Goal: Task Accomplishment & Management: Manage account settings

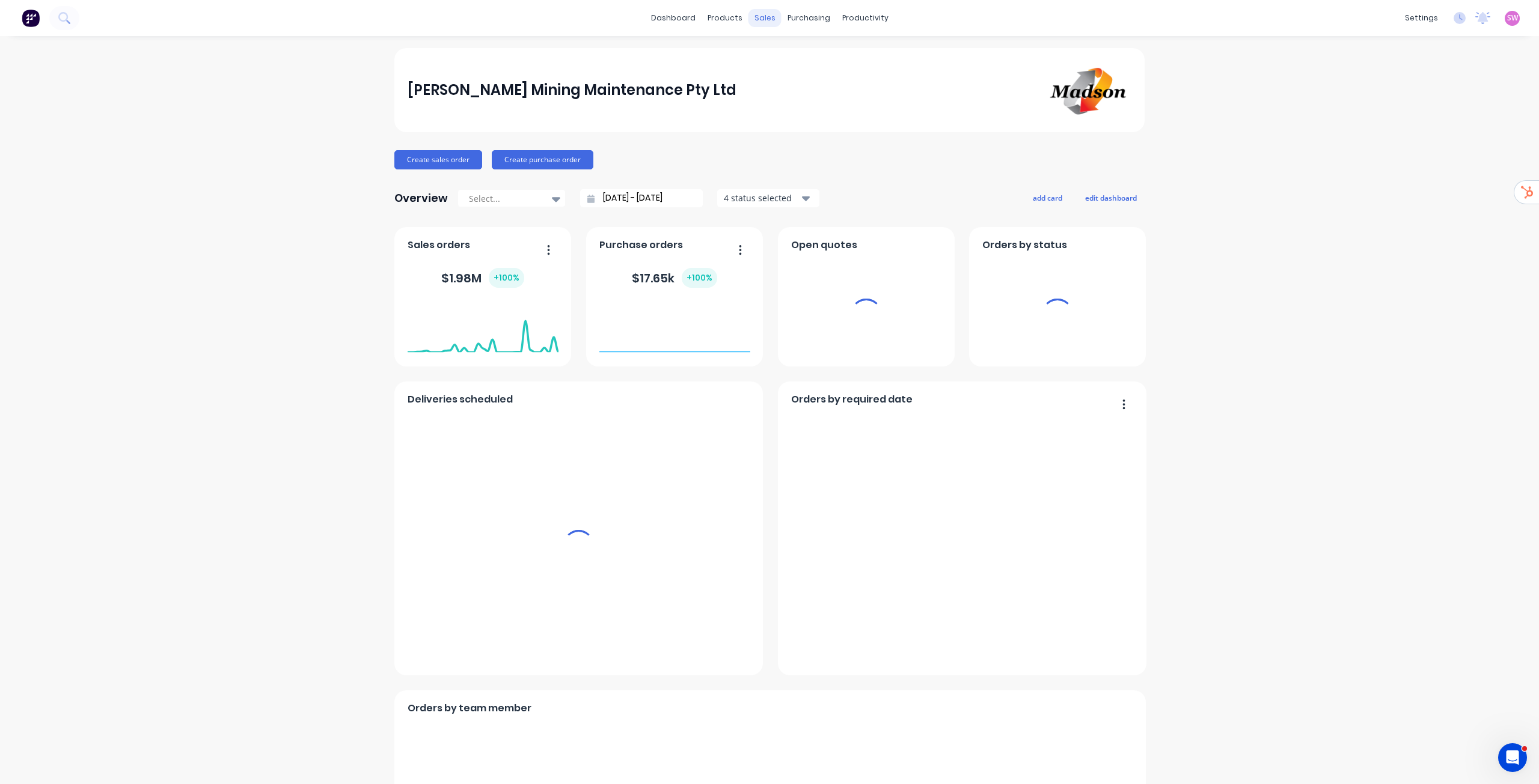
click at [757, 17] on div "sales" at bounding box center [765, 18] width 33 height 18
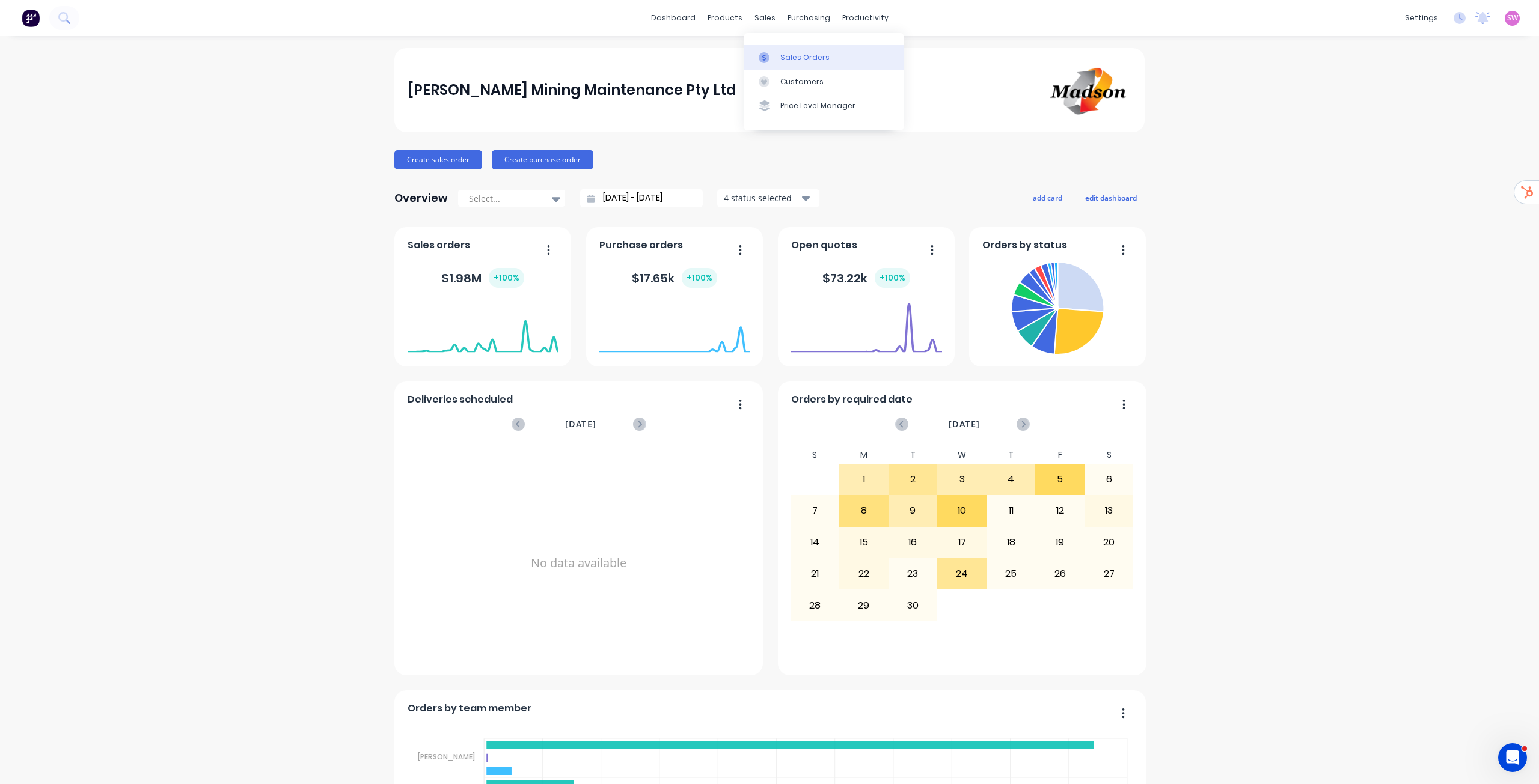
click at [774, 53] on div at bounding box center [768, 58] width 18 height 11
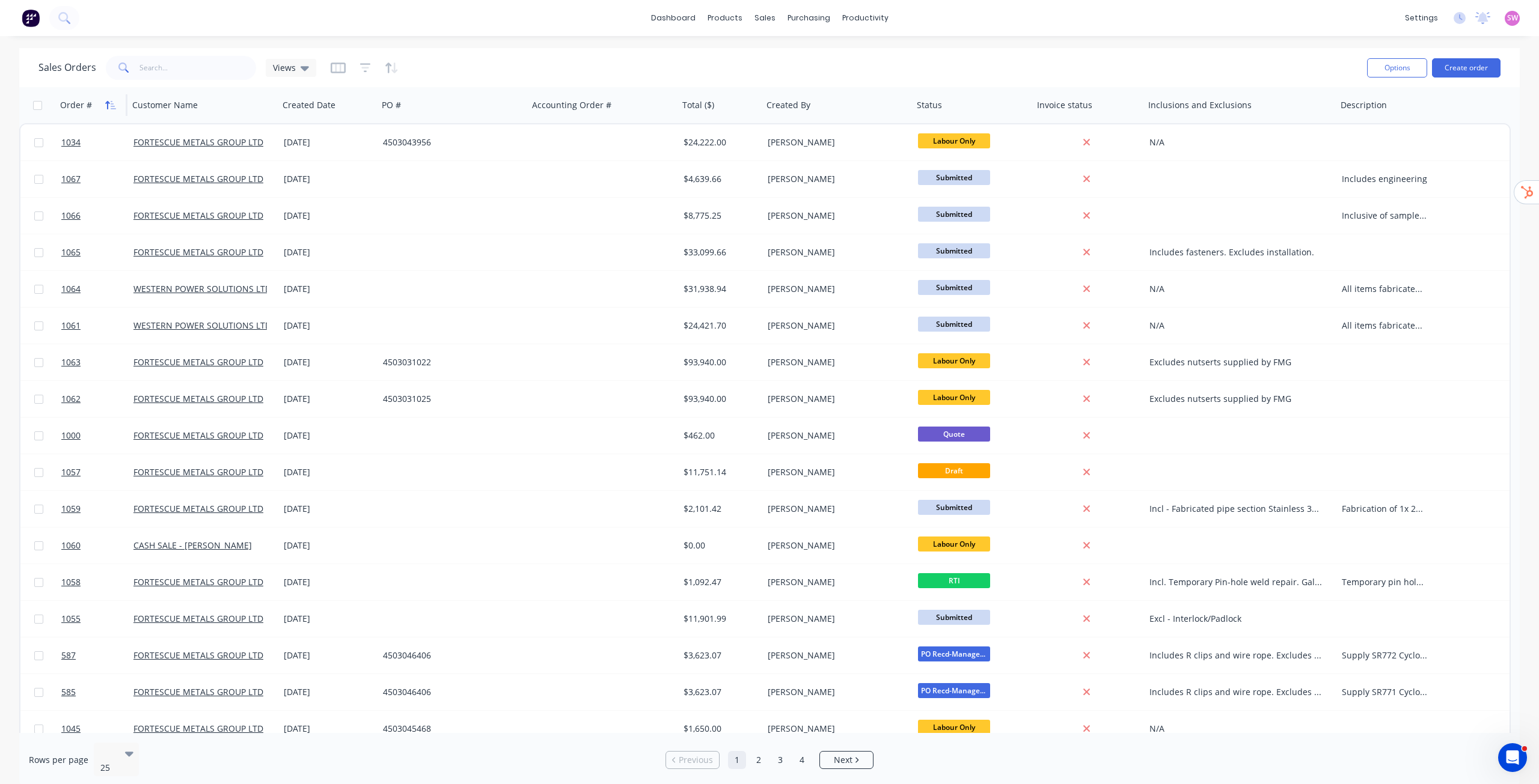
click at [110, 108] on icon "button" at bounding box center [111, 105] width 11 height 10
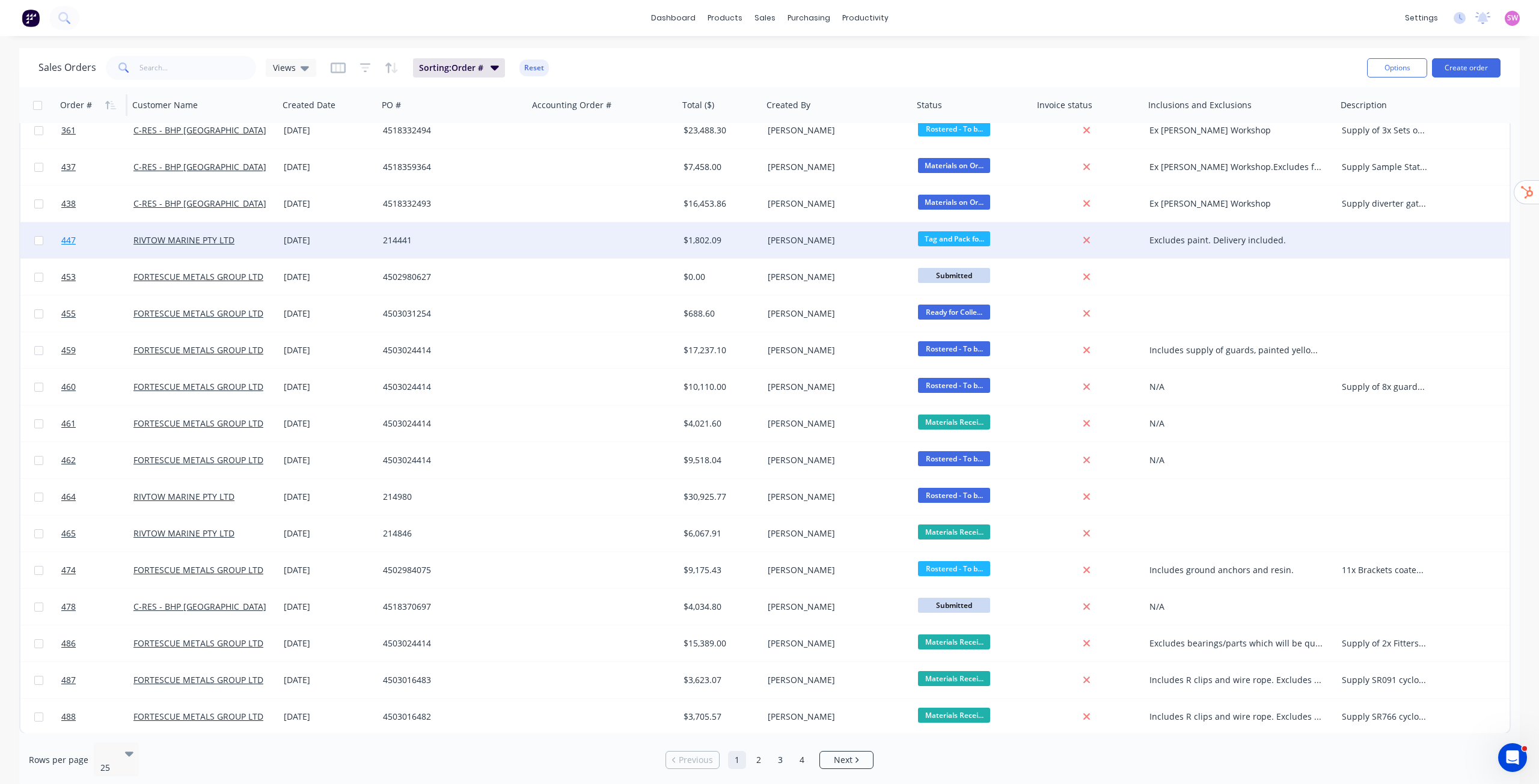
scroll to position [306, 0]
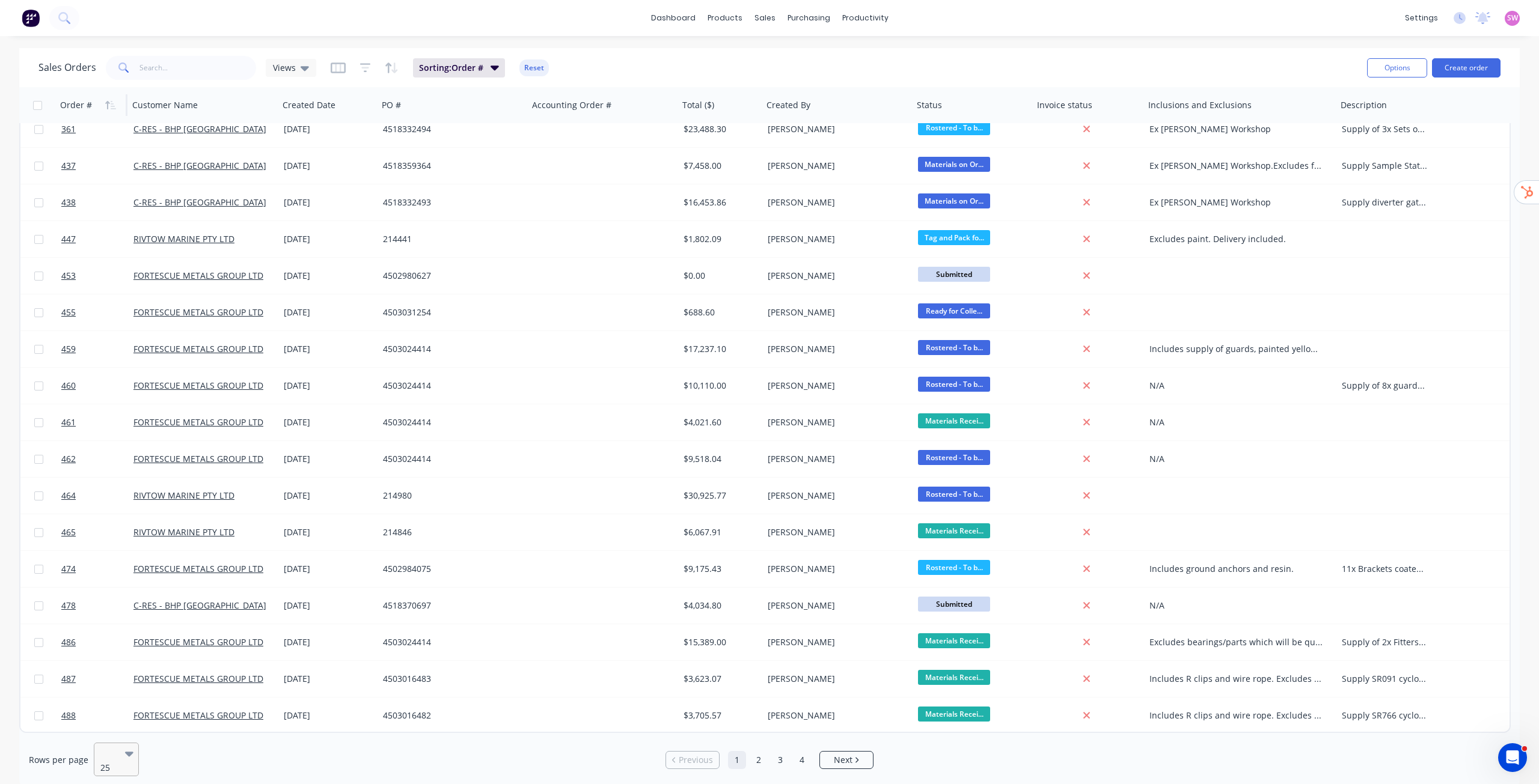
click at [132, 753] on div at bounding box center [131, 753] width 13 height 13
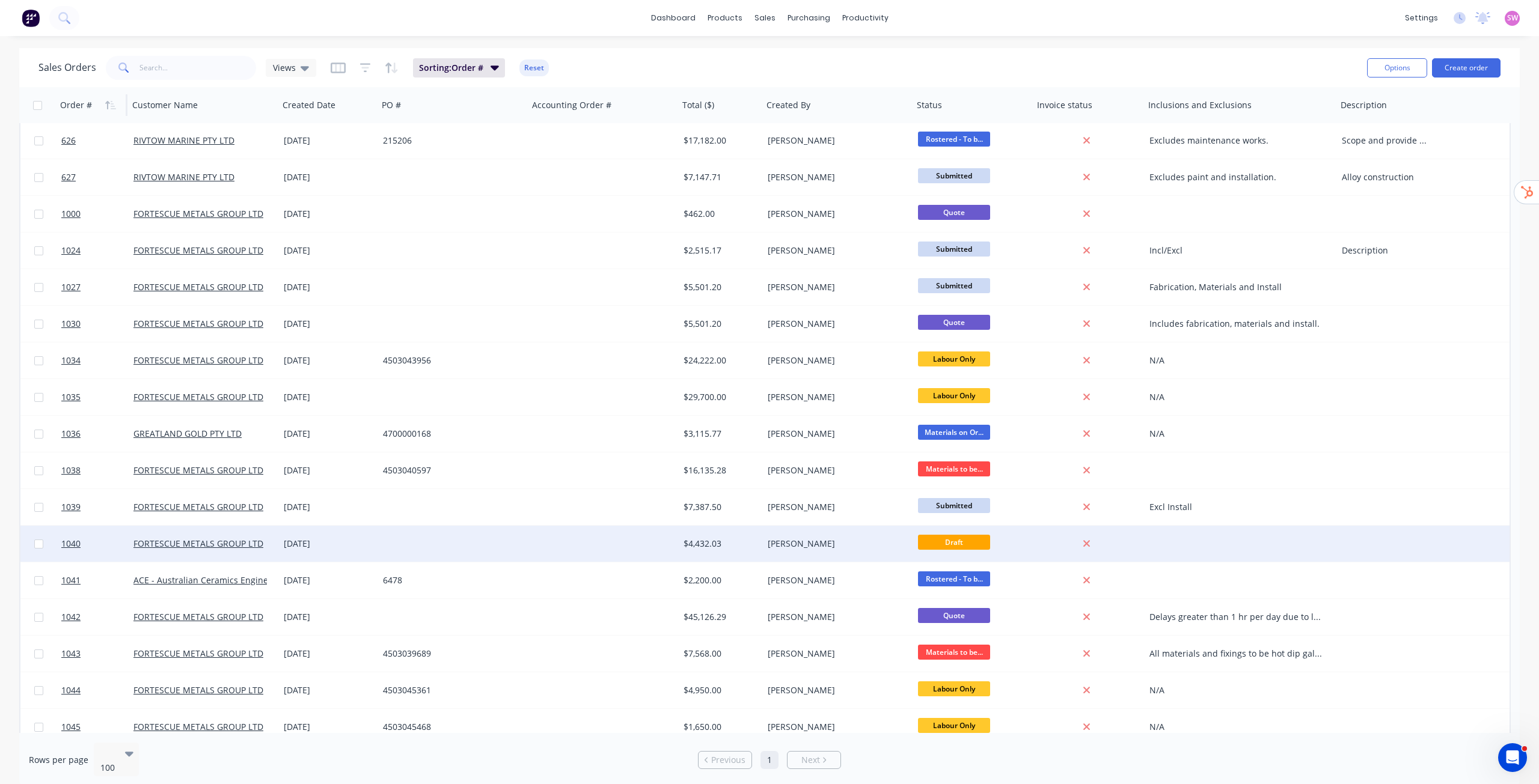
scroll to position [2163, 0]
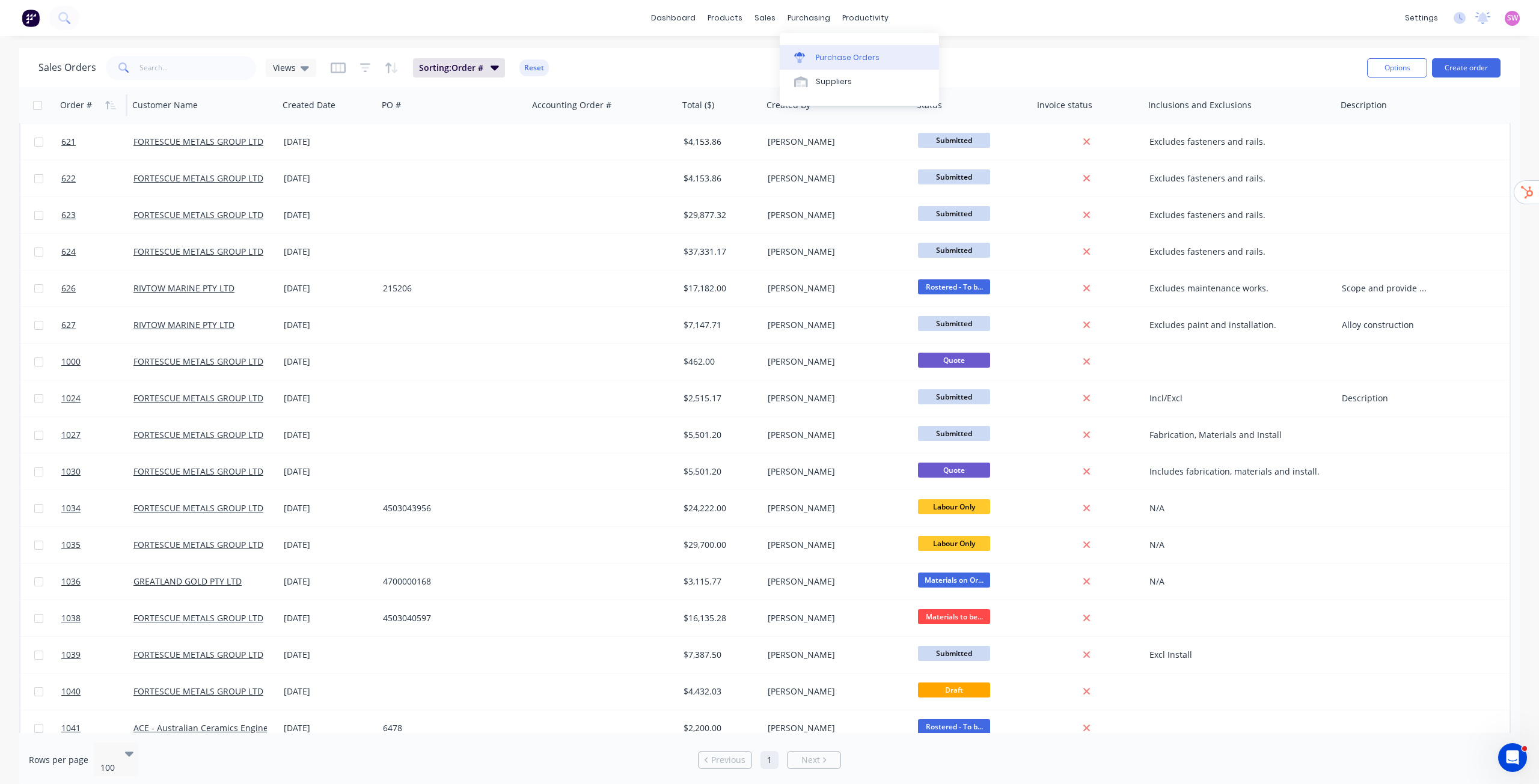
click at [831, 52] on div "Purchase Orders" at bounding box center [847, 58] width 64 height 11
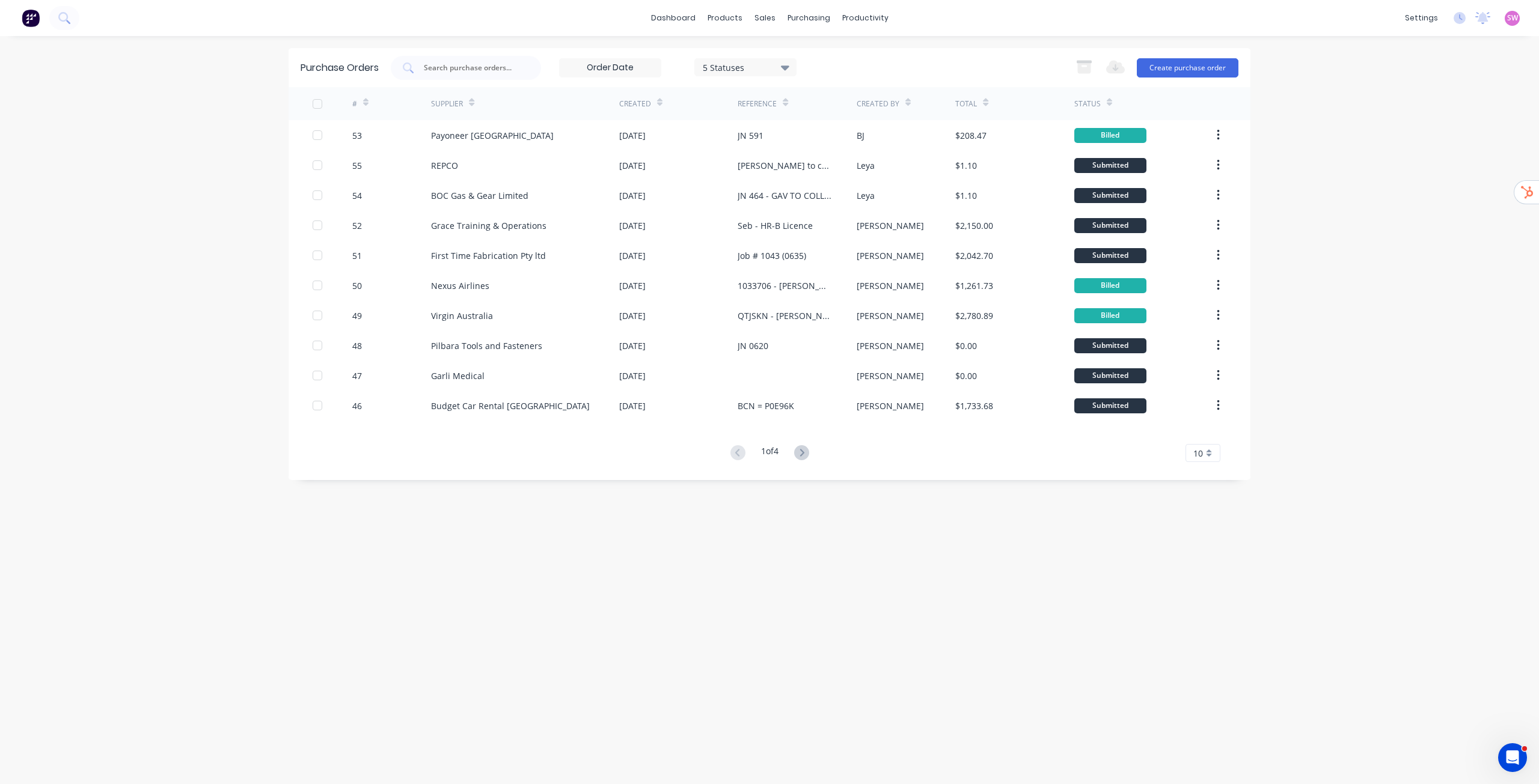
click at [1198, 453] on span "10" at bounding box center [1198, 453] width 10 height 12
click at [1208, 606] on div "35" at bounding box center [1202, 602] width 34 height 21
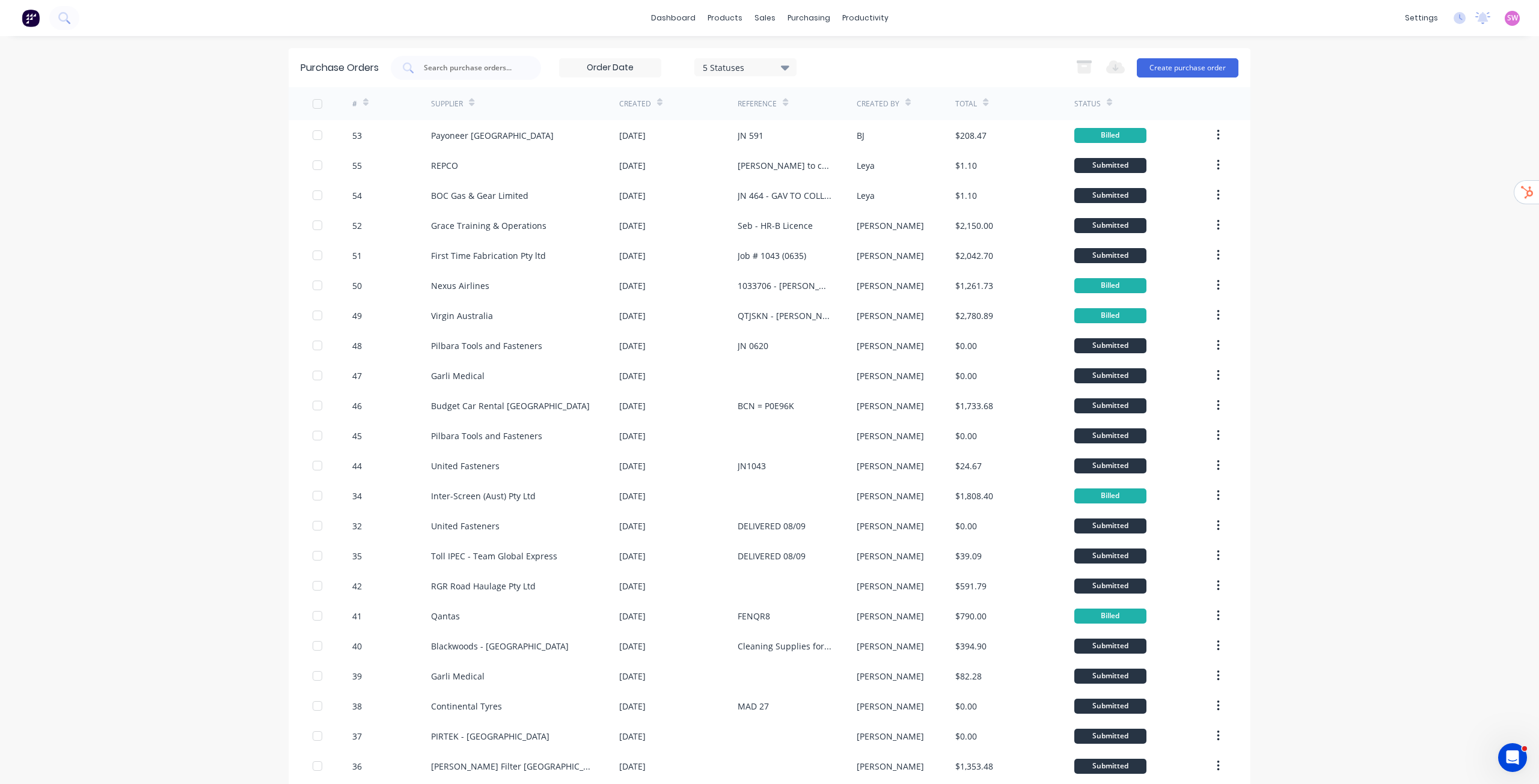
click at [377, 104] on div "#" at bounding box center [392, 104] width 80 height 33
click at [363, 105] on icon at bounding box center [366, 102] width 5 height 9
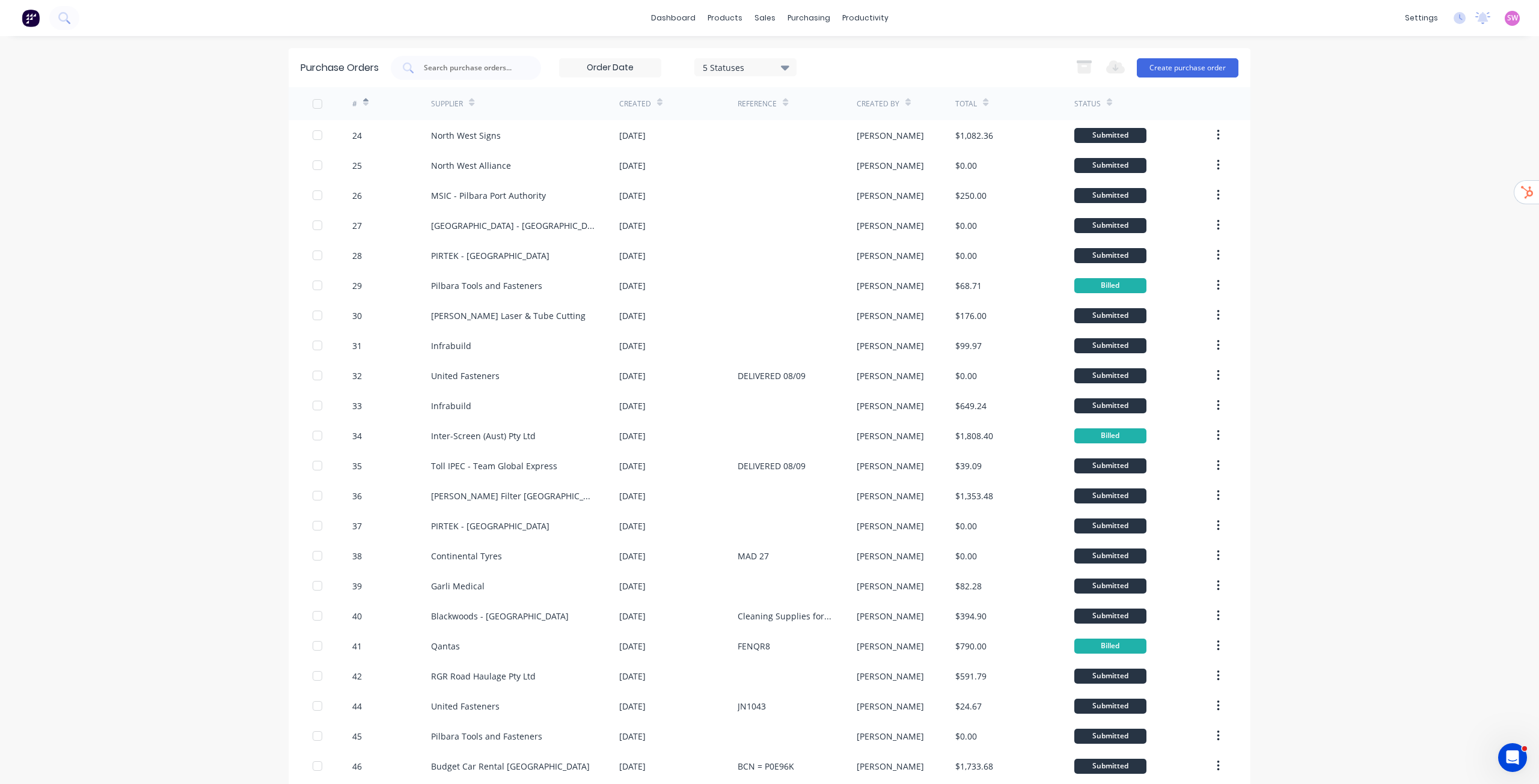
click at [364, 105] on icon at bounding box center [366, 102] width 5 height 9
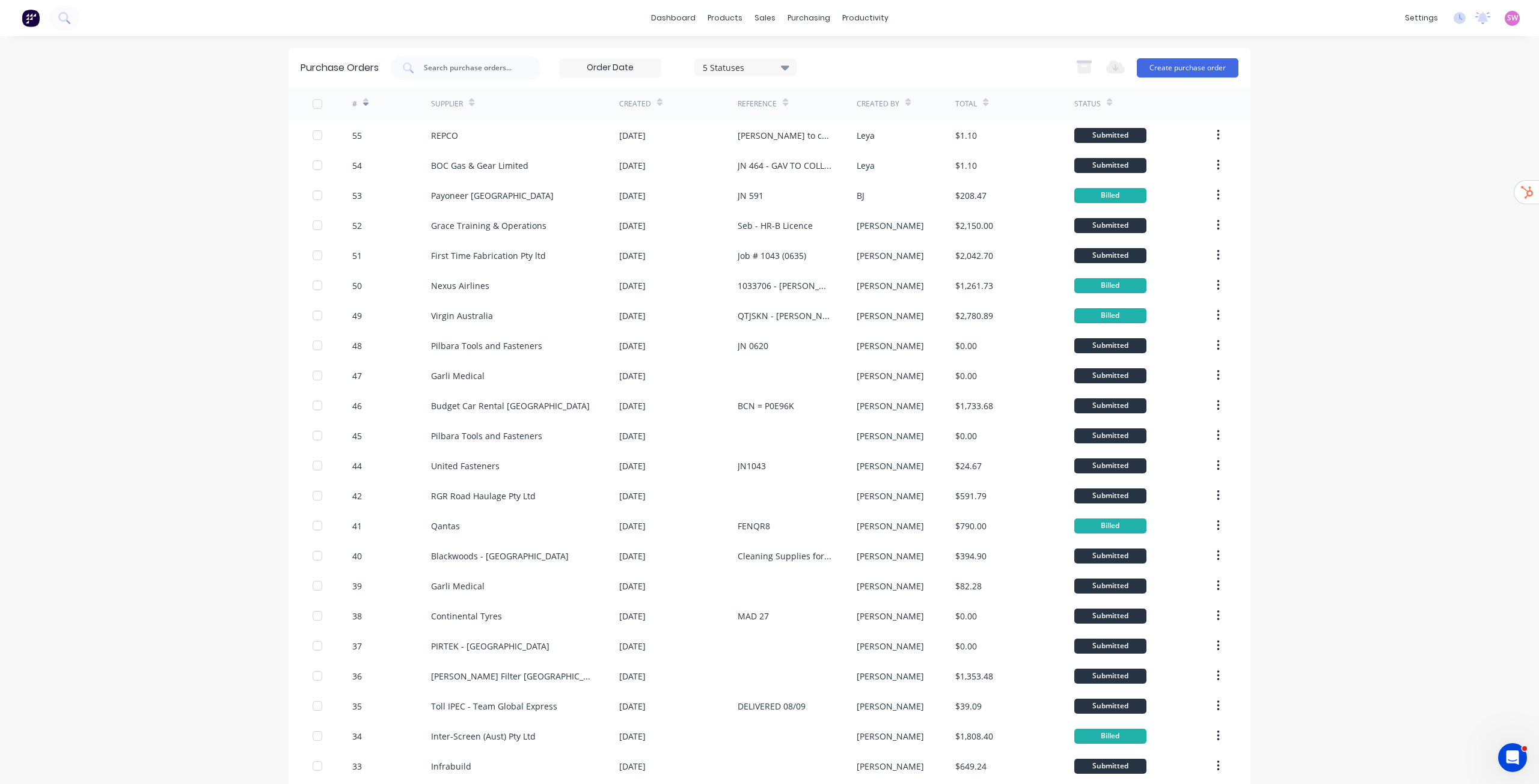
click at [363, 98] on icon at bounding box center [366, 102] width 5 height 9
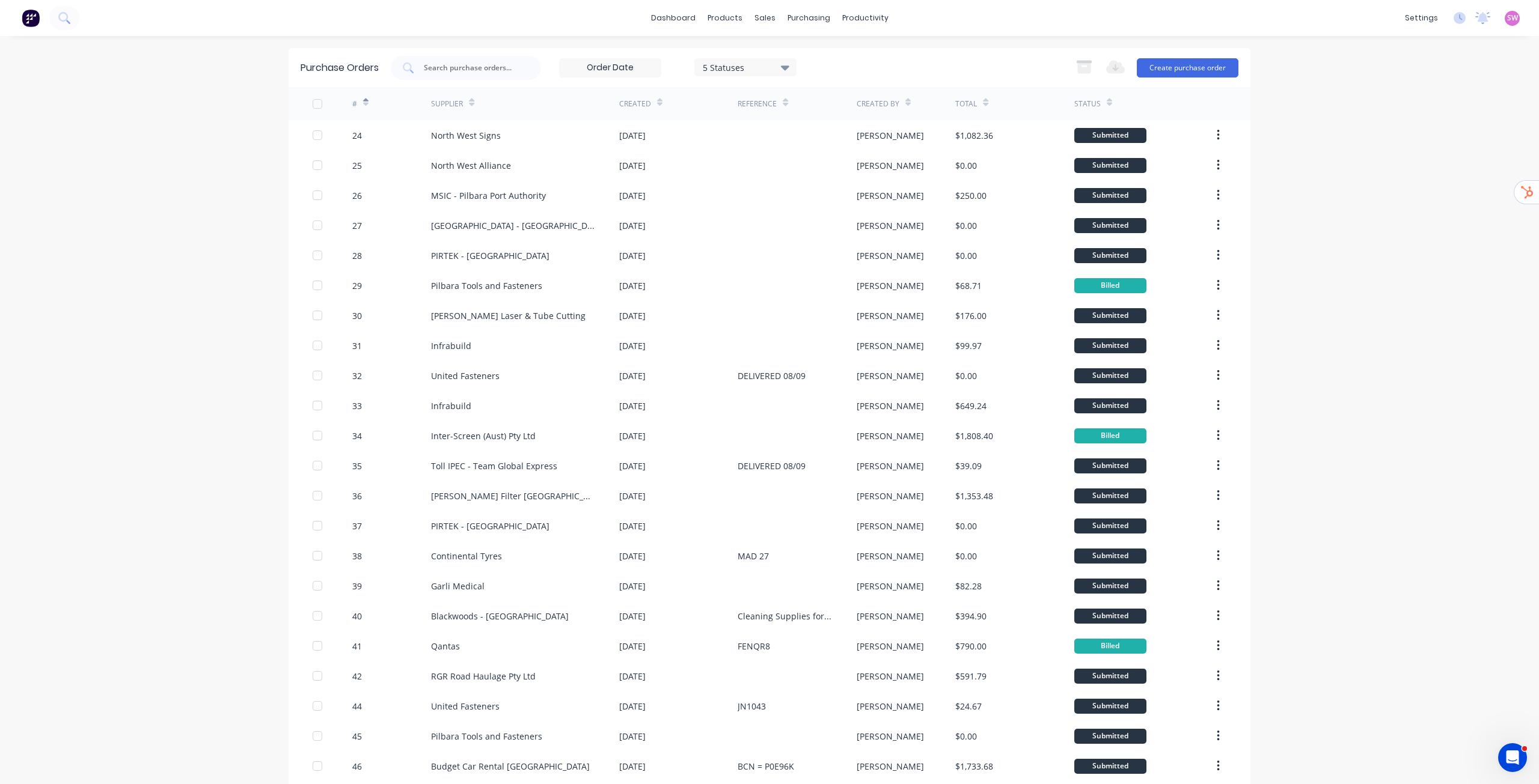
click at [772, 65] on div "5 Statuses" at bounding box center [745, 67] width 86 height 12
click at [771, 97] on div "All" at bounding box center [754, 99] width 96 height 12
click at [1306, 216] on div "dashboard products sales purchasing productivity dashboard products Product Cat…" at bounding box center [769, 392] width 1539 height 784
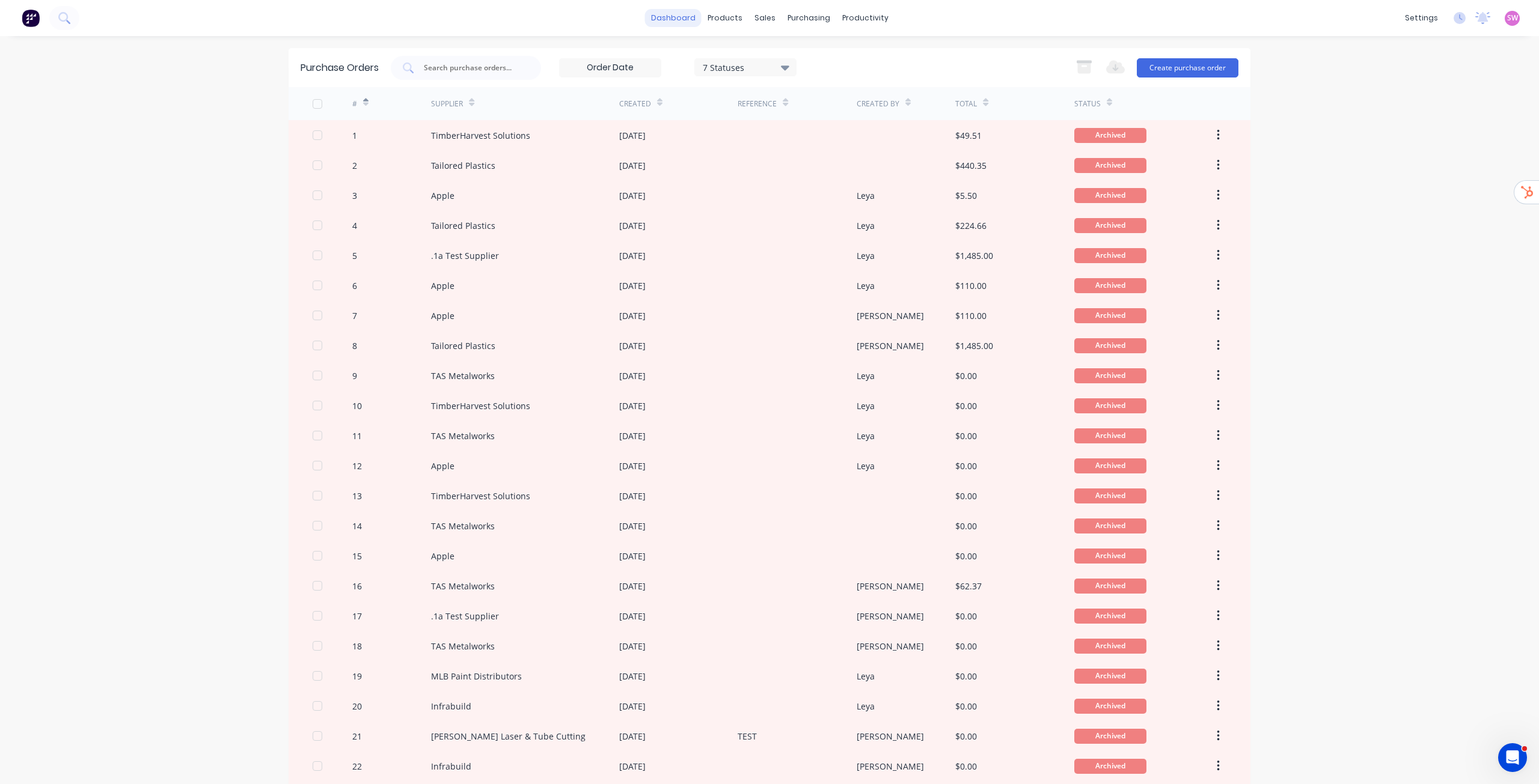
click at [678, 19] on link "dashboard" at bounding box center [673, 18] width 56 height 18
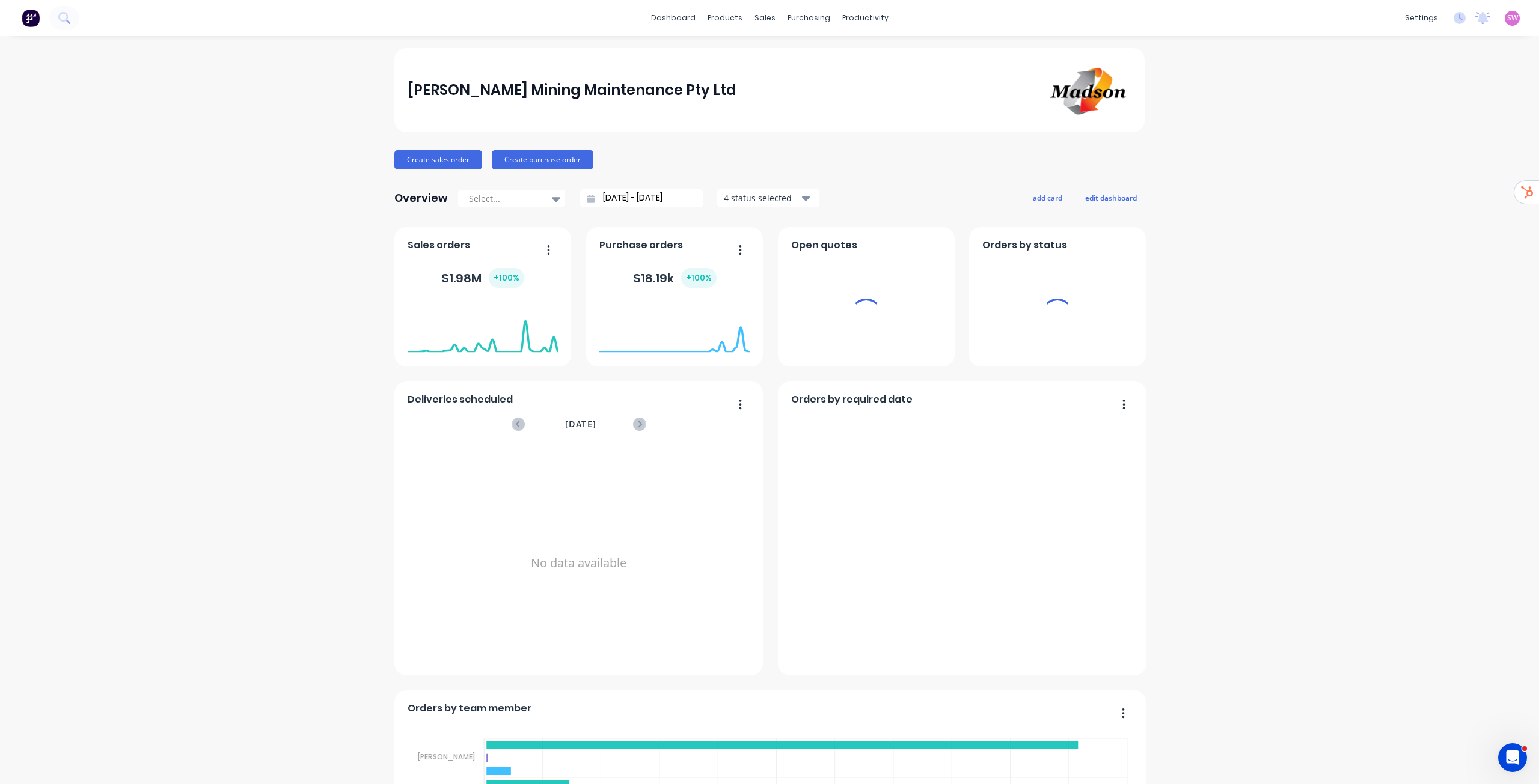
click at [817, 19] on div "purchasing" at bounding box center [809, 18] width 55 height 18
click at [809, 12] on div "purchasing" at bounding box center [809, 18] width 55 height 18
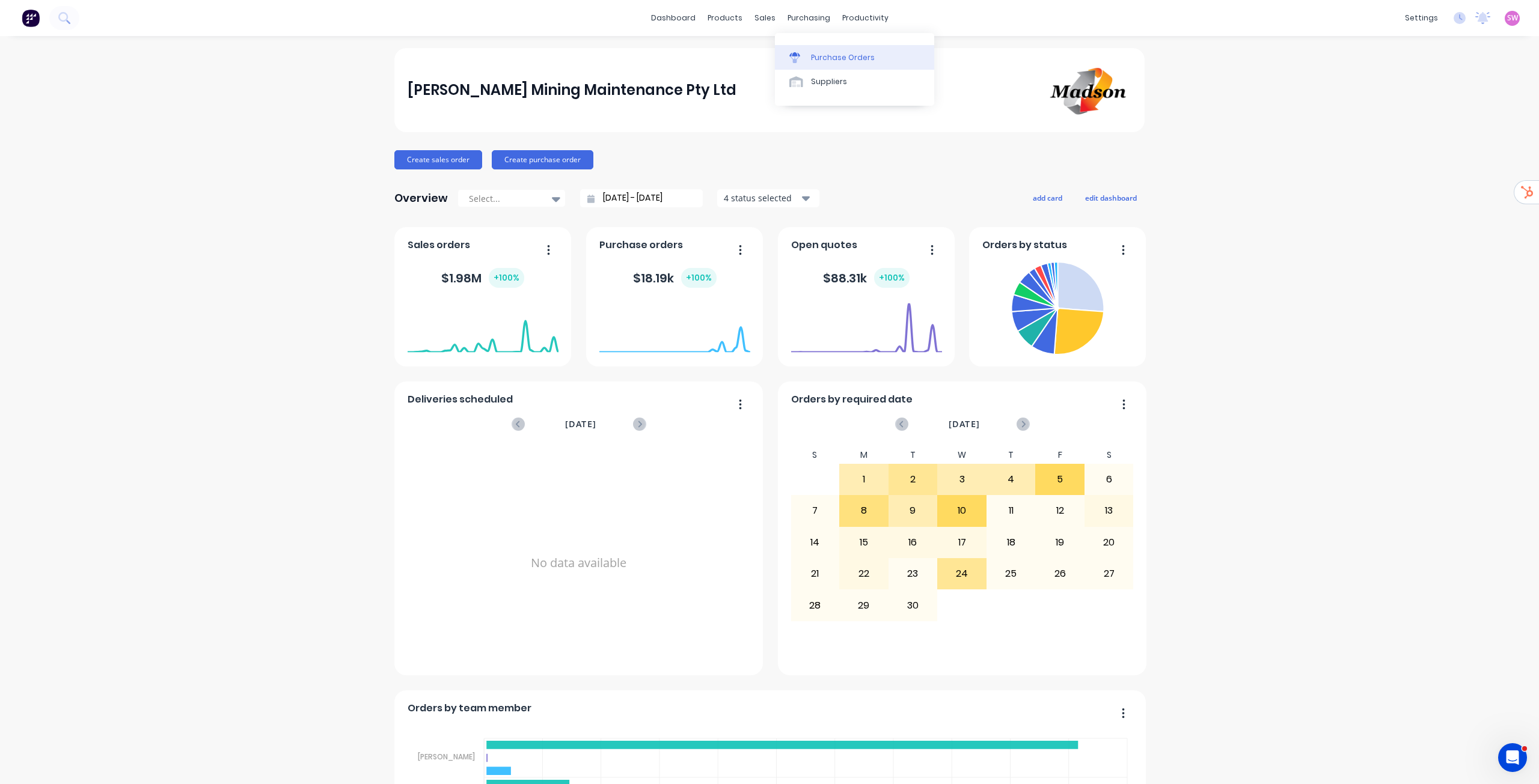
click at [825, 56] on div "Purchase Orders" at bounding box center [843, 58] width 64 height 11
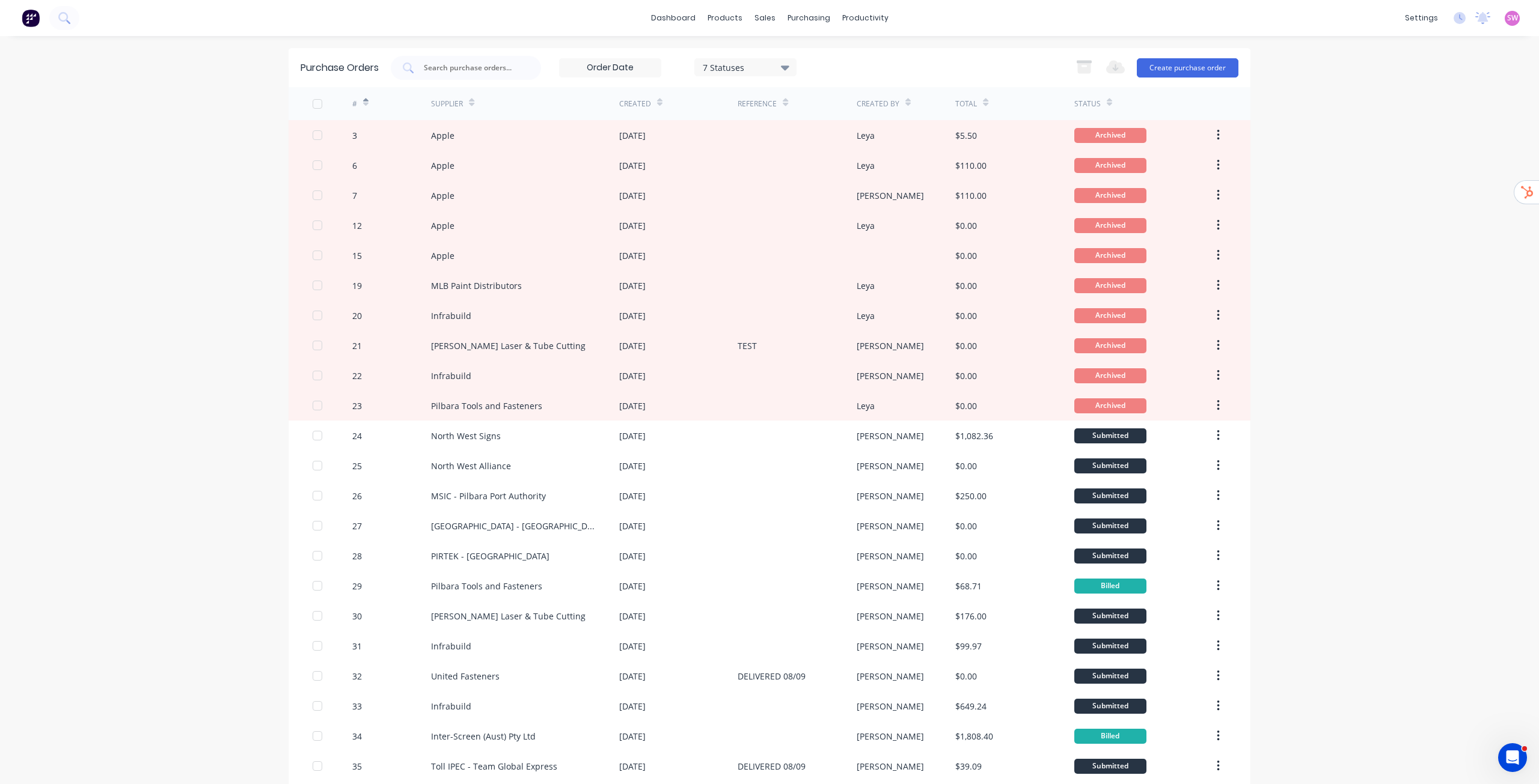
click at [776, 68] on div "7 Statuses" at bounding box center [745, 67] width 86 height 12
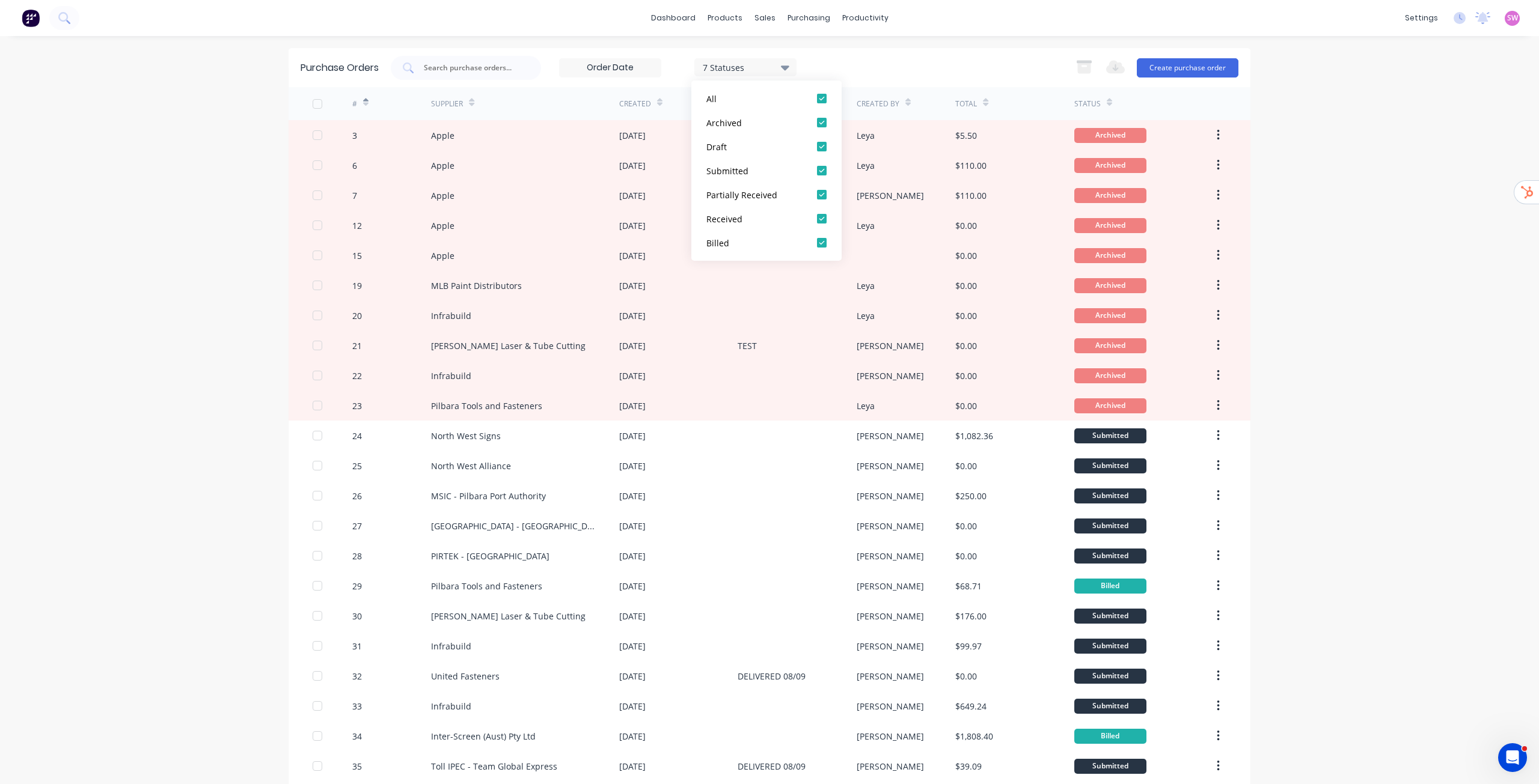
click at [1400, 221] on div "dashboard products sales purchasing productivity dashboard products Product Cat…" at bounding box center [769, 392] width 1539 height 784
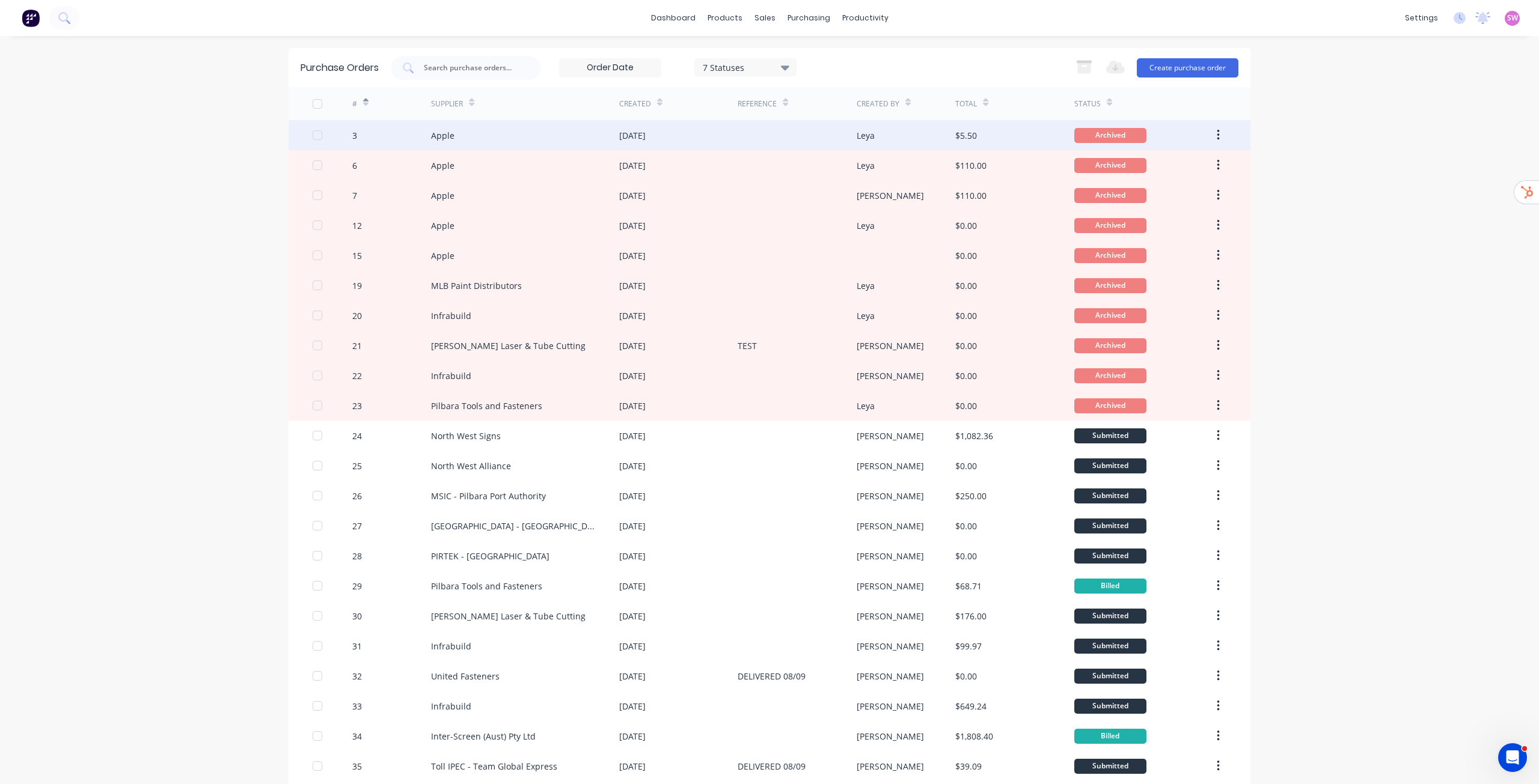
click at [527, 137] on div "Apple" at bounding box center [525, 135] width 188 height 30
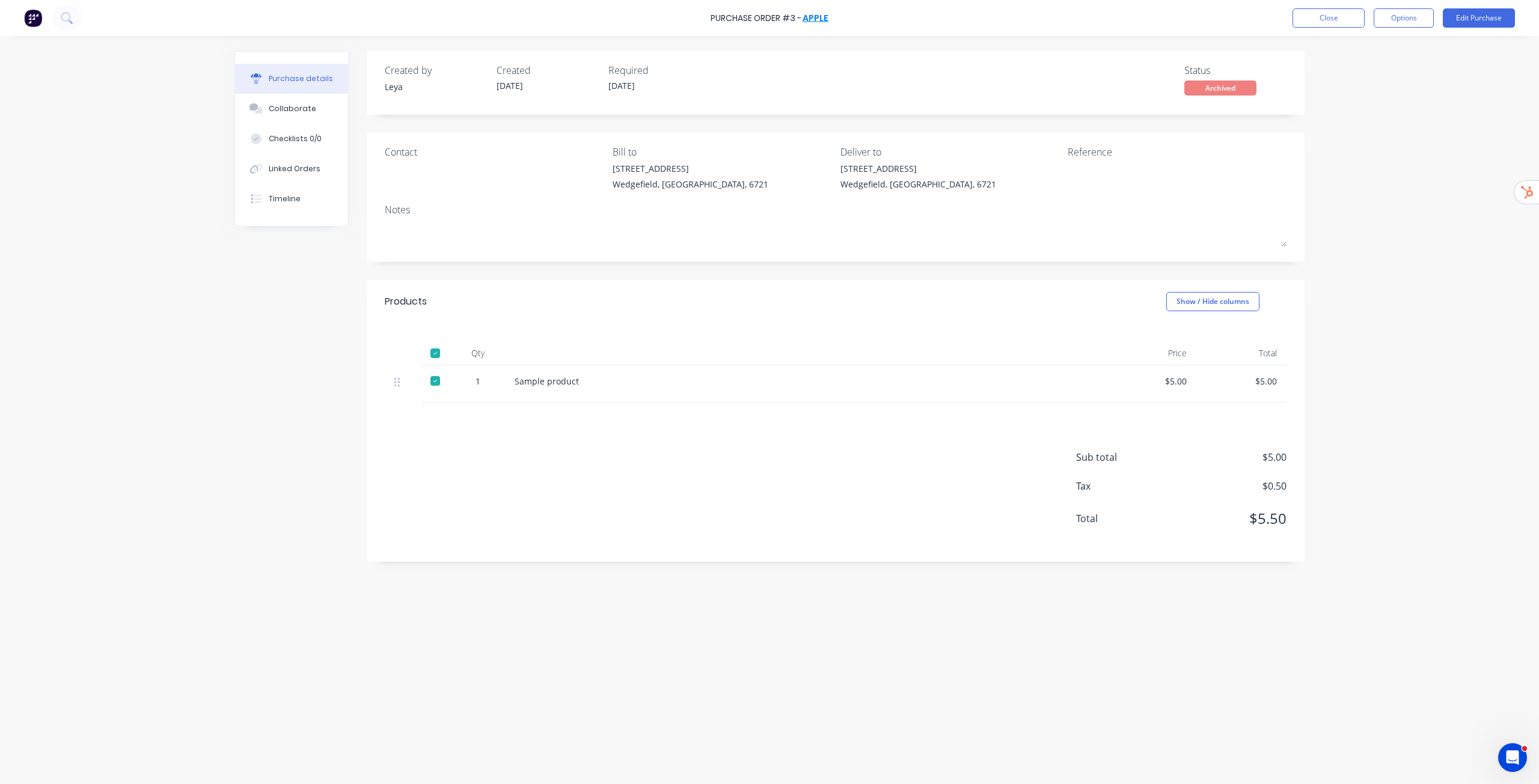
click at [819, 14] on link "Apple" at bounding box center [816, 19] width 26 height 12
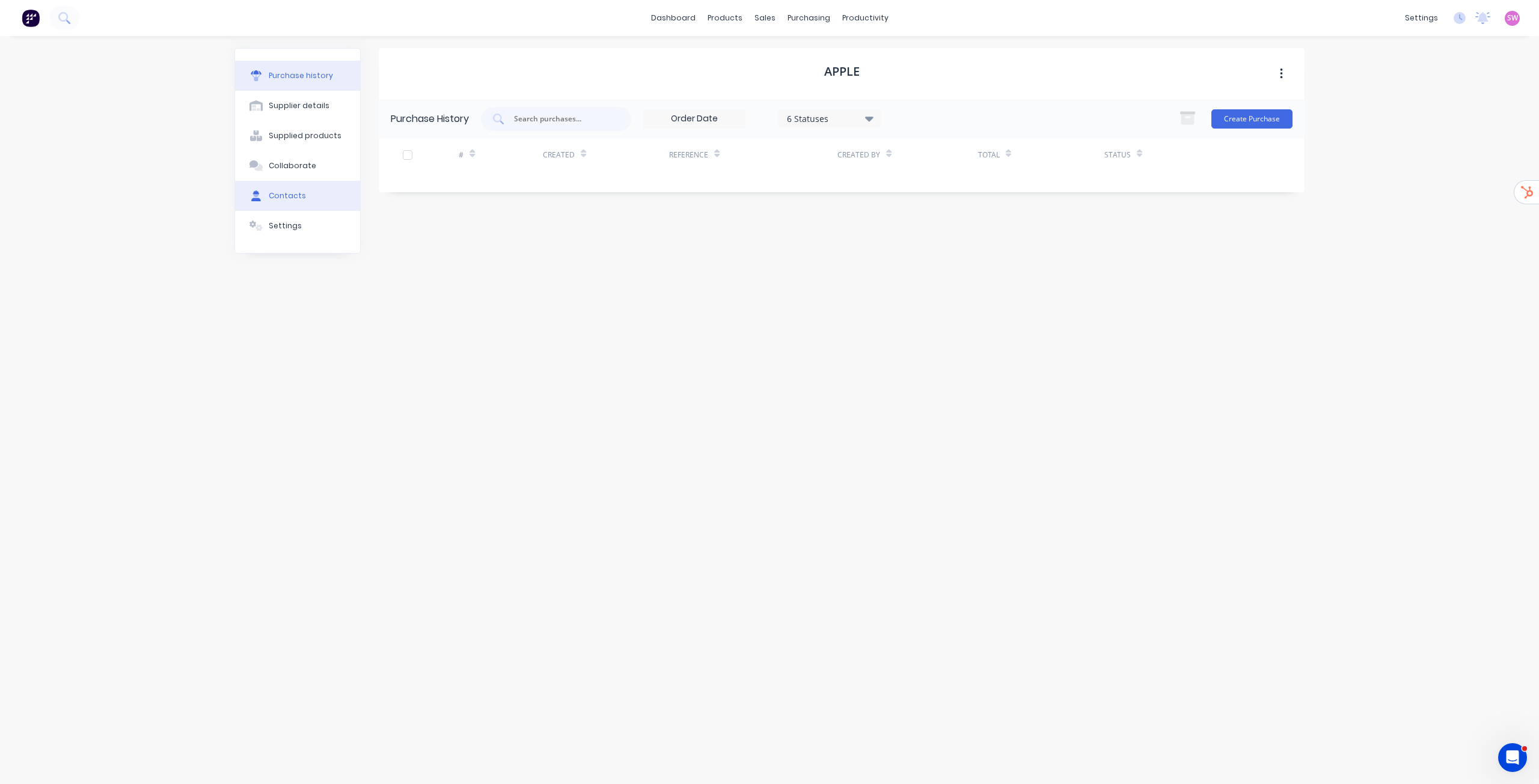
click at [298, 209] on button "Contacts" at bounding box center [297, 196] width 125 height 30
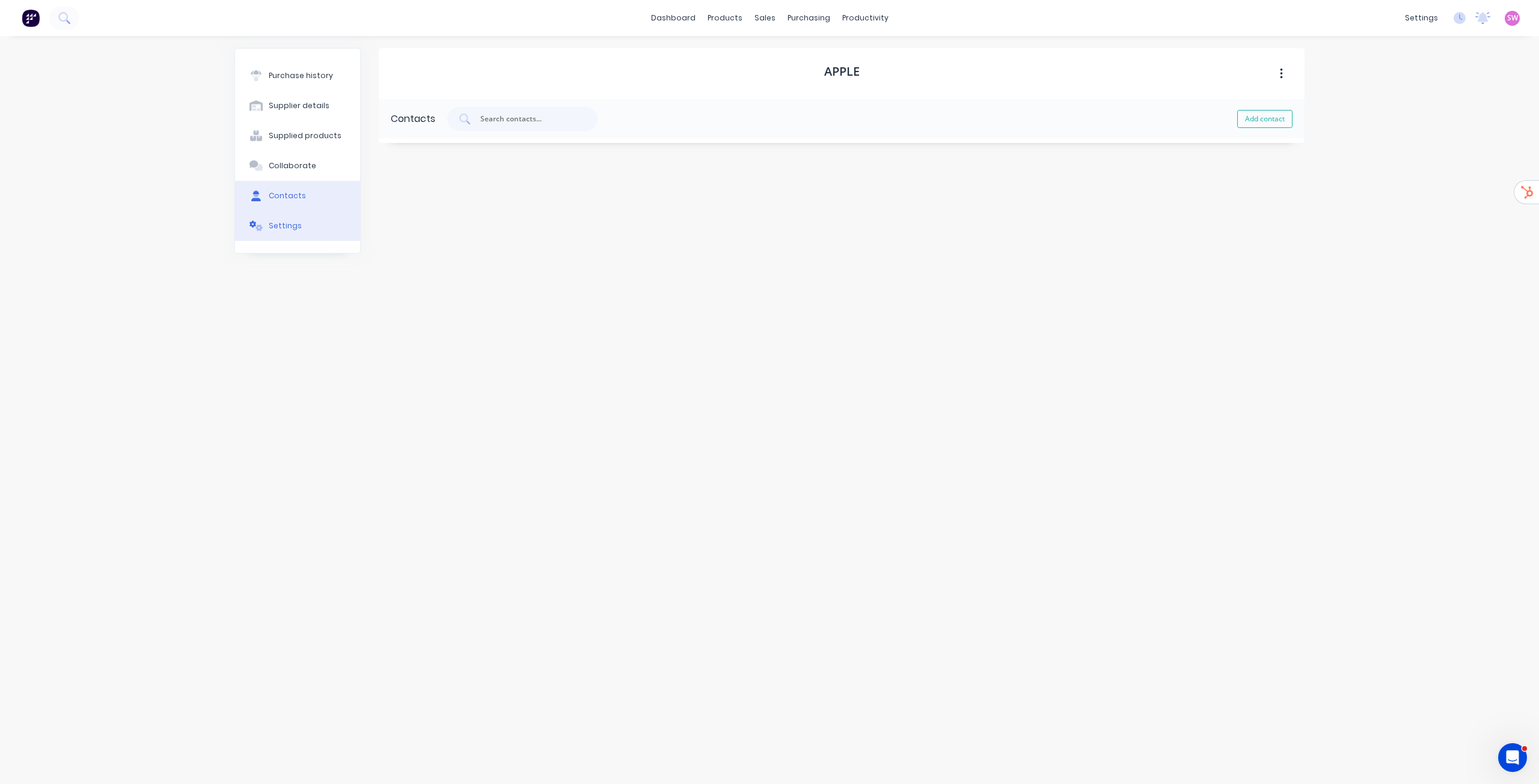
click at [295, 219] on button "Settings" at bounding box center [297, 226] width 125 height 30
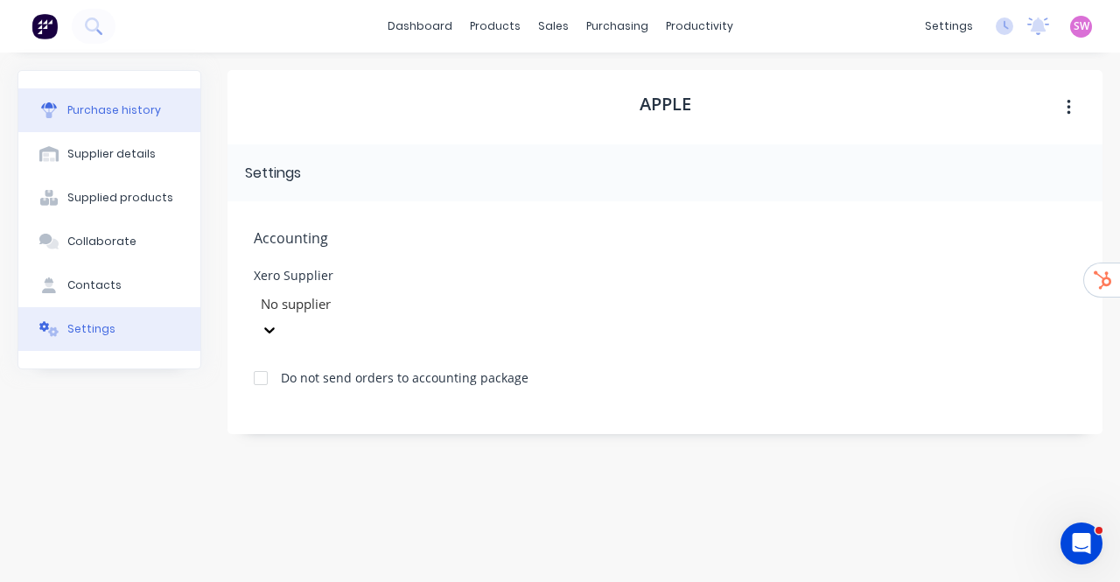
click at [133, 109] on div "Purchase history" at bounding box center [114, 110] width 94 height 16
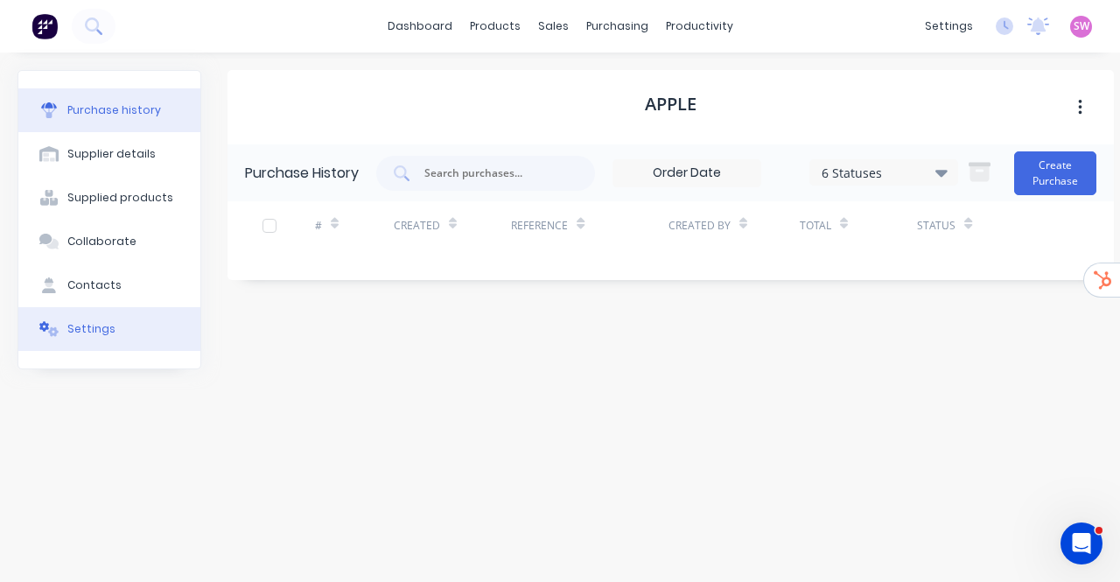
click at [93, 340] on button "Settings" at bounding box center [109, 329] width 182 height 44
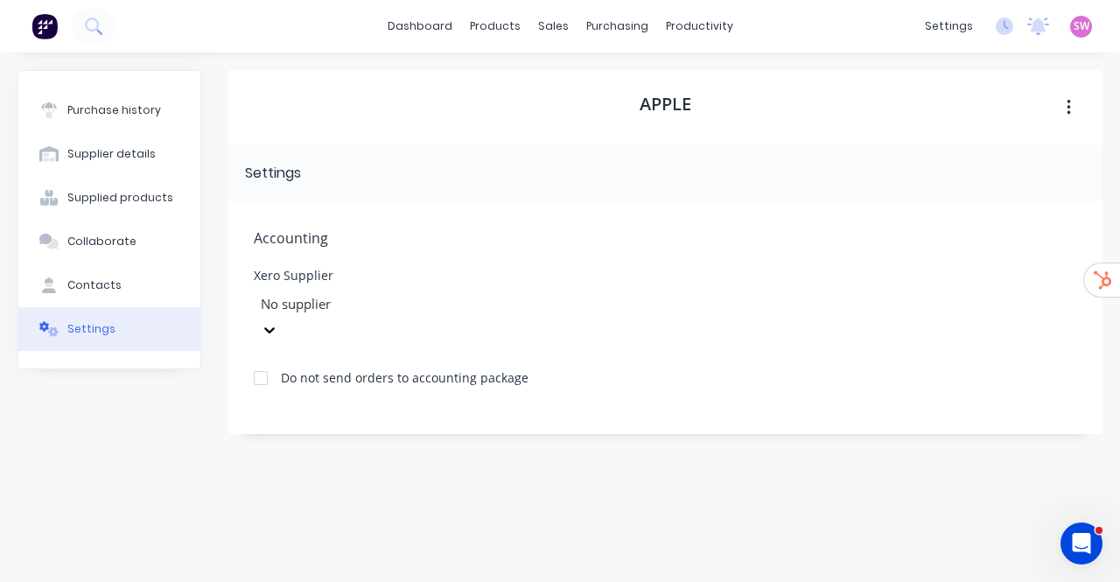
click at [80, 442] on div "Purchase history Supplier details Supplied products Collaborate Contacts Settin…" at bounding box center [110, 308] width 184 height 477
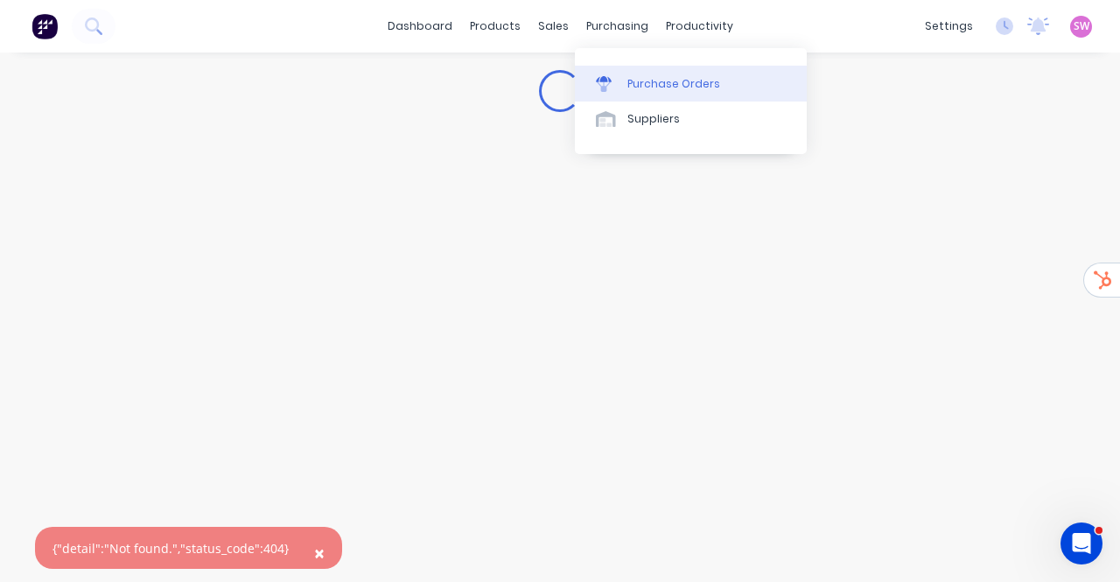
click at [644, 88] on div "Purchase Orders" at bounding box center [674, 84] width 93 height 16
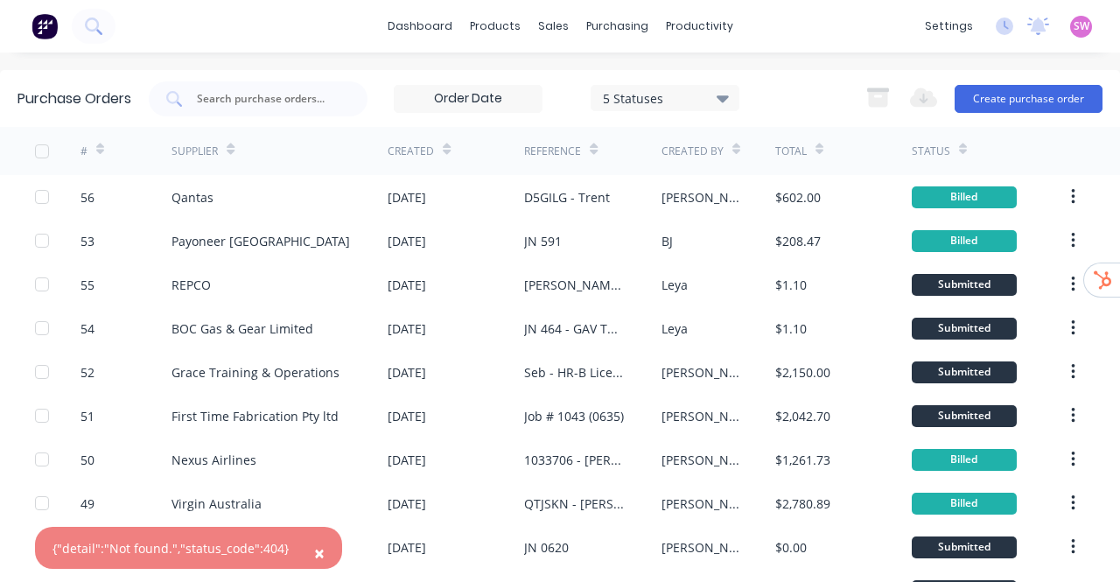
click at [695, 91] on div "5 Statuses" at bounding box center [665, 97] width 125 height 18
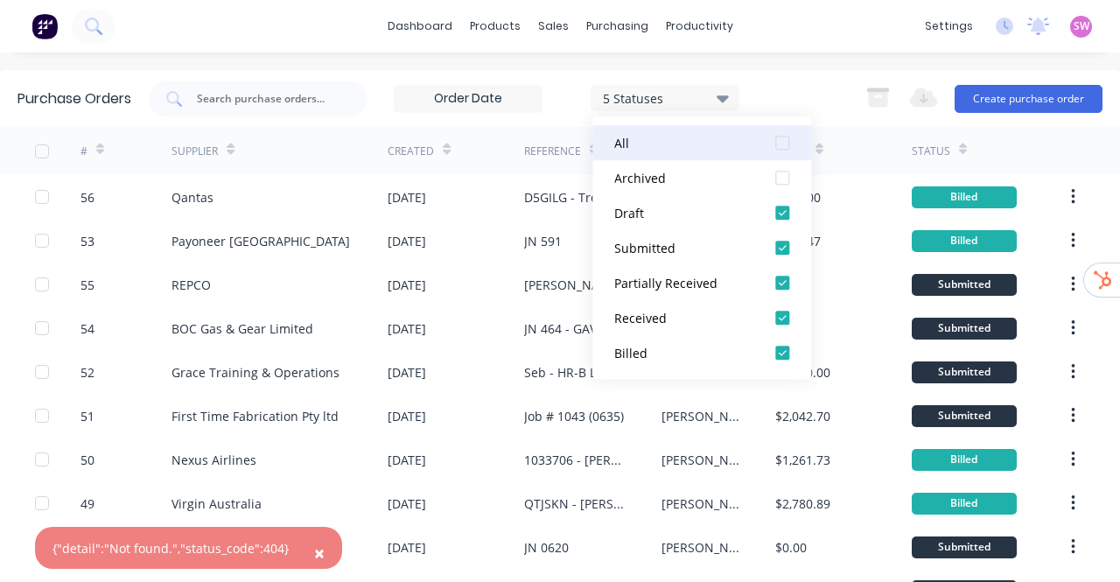
click at [693, 146] on div "All" at bounding box center [684, 143] width 140 height 18
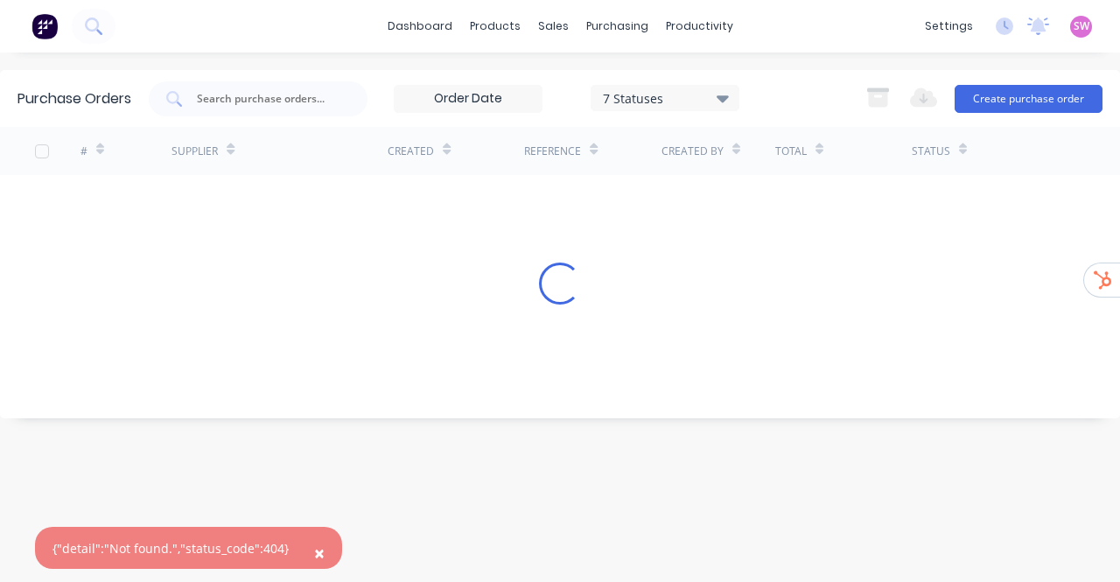
click at [781, 65] on div "× {"detail":"Not found.","status_code":404} dashboard products sales purchasing…" at bounding box center [560, 291] width 1120 height 582
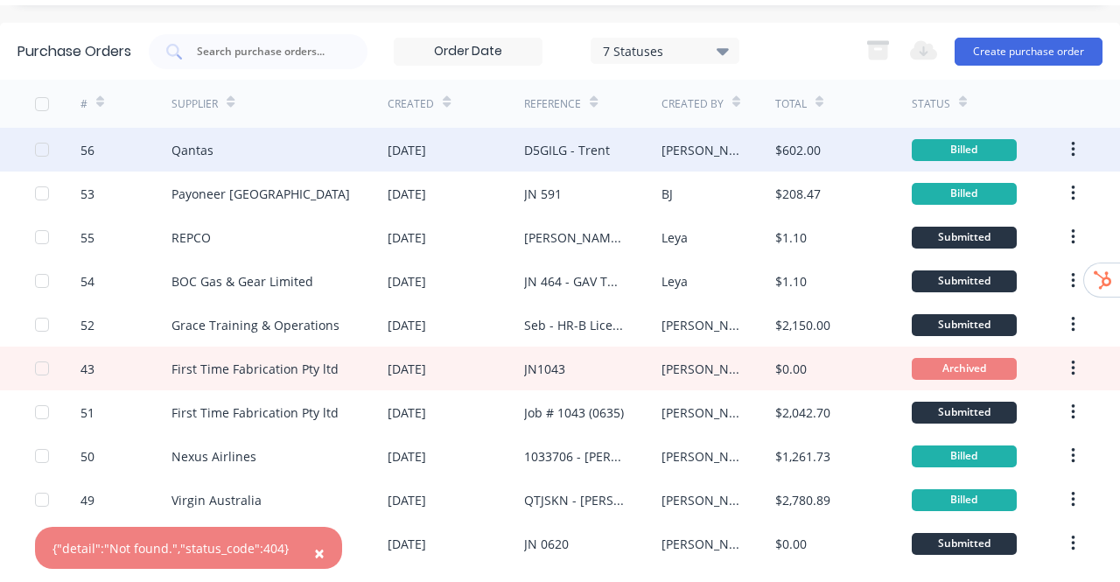
scroll to position [88, 0]
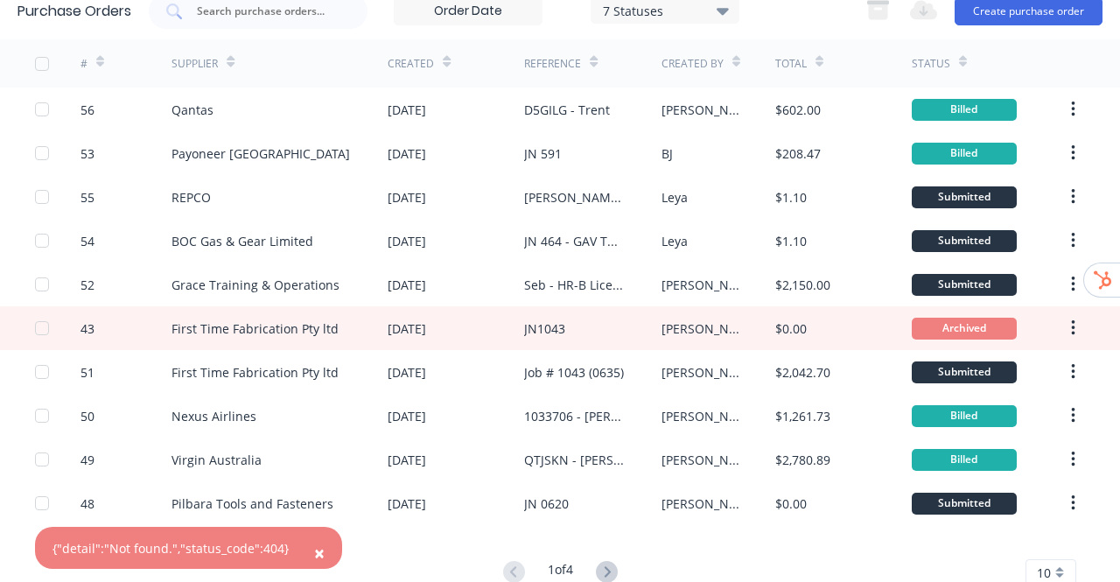
click at [98, 60] on icon at bounding box center [100, 61] width 8 height 13
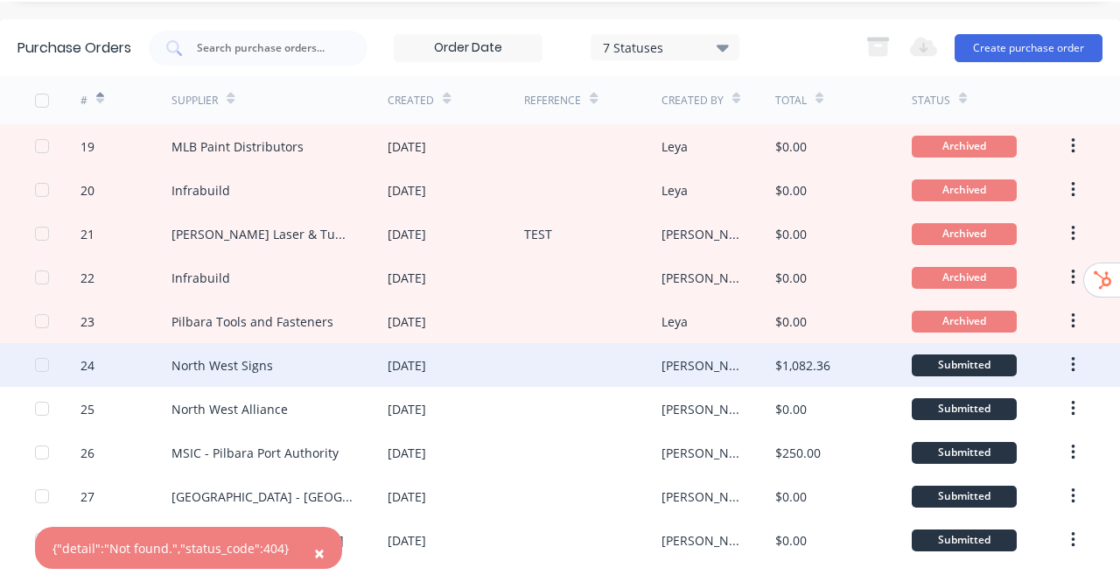
scroll to position [135, 0]
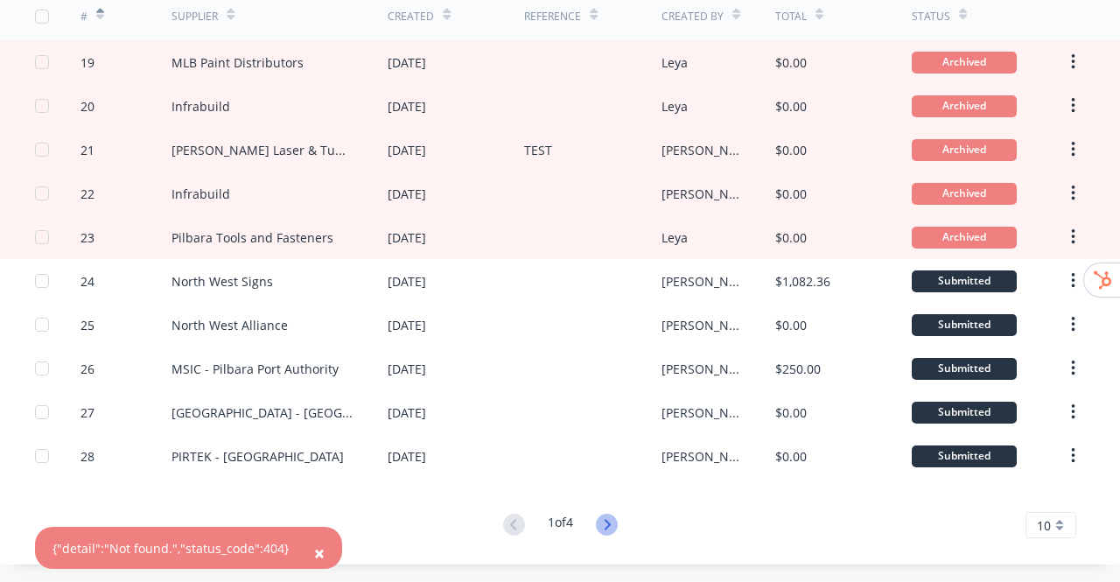
click at [600, 523] on icon at bounding box center [607, 525] width 22 height 22
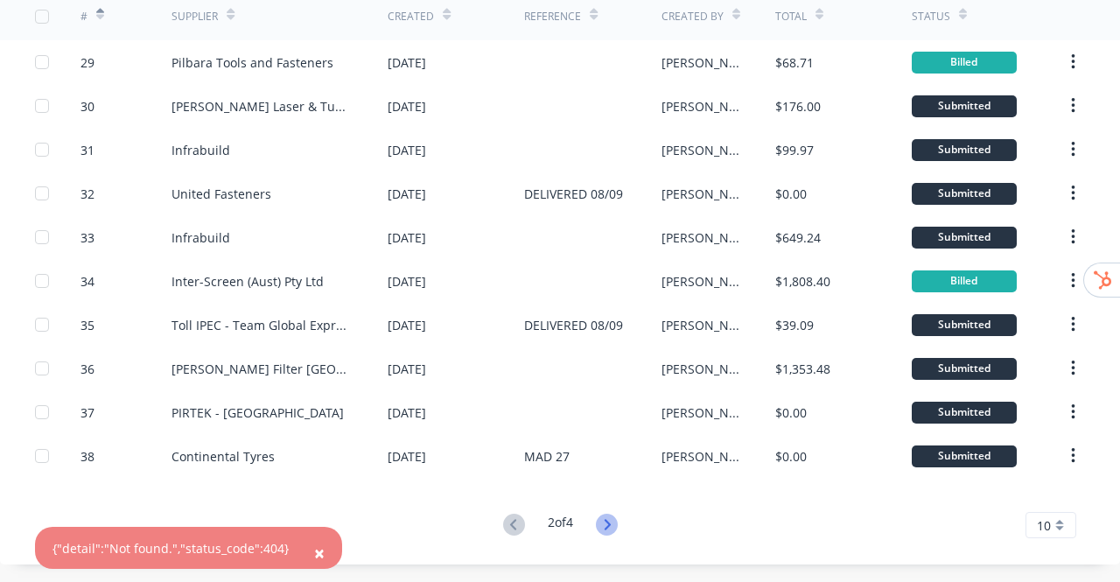
click at [612, 523] on icon at bounding box center [607, 525] width 22 height 22
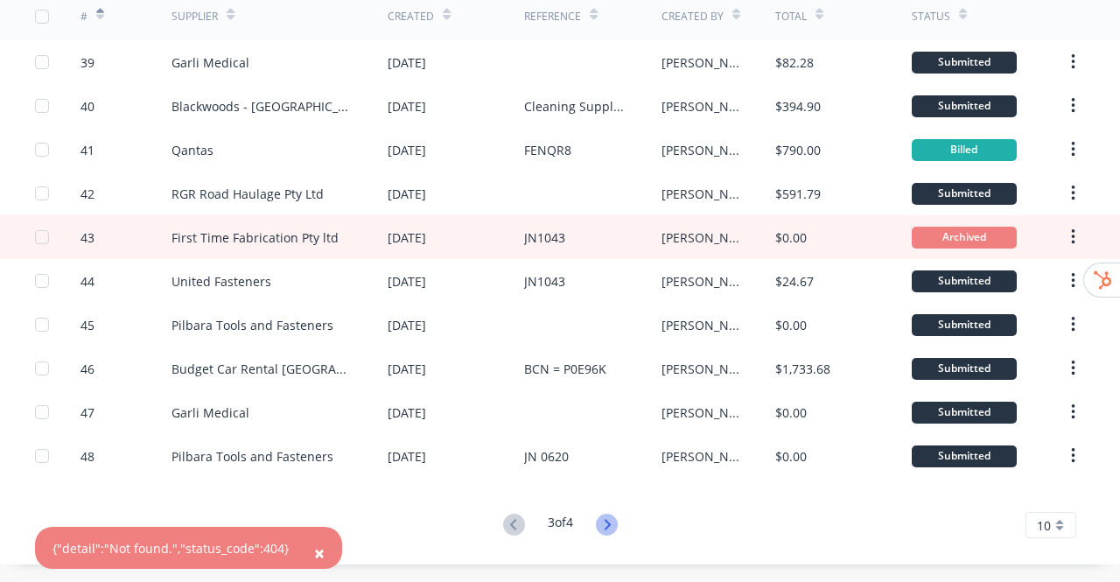
click at [606, 523] on icon at bounding box center [607, 524] width 6 height 11
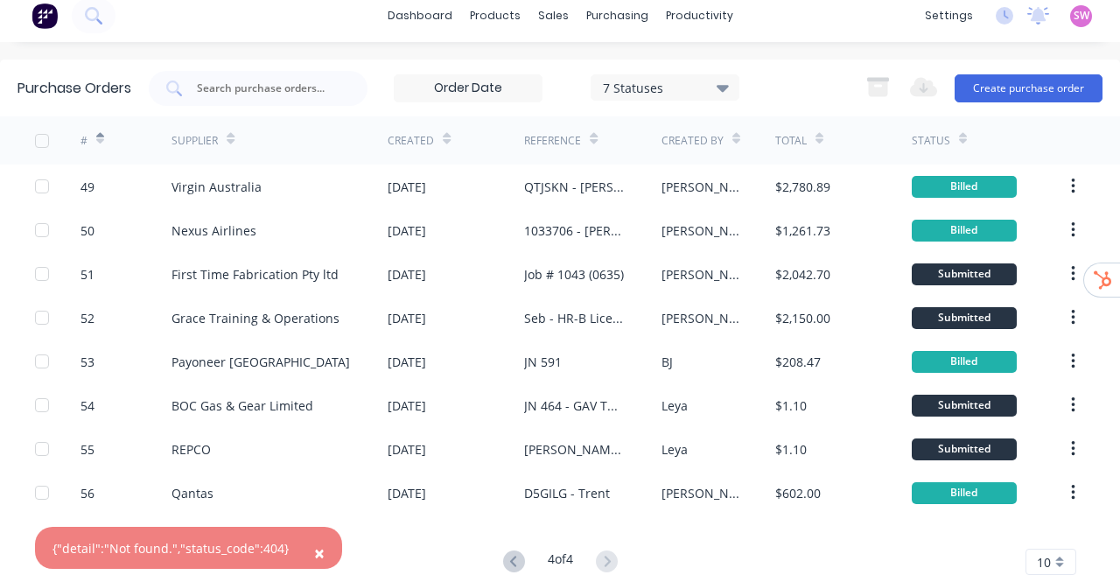
scroll to position [0, 0]
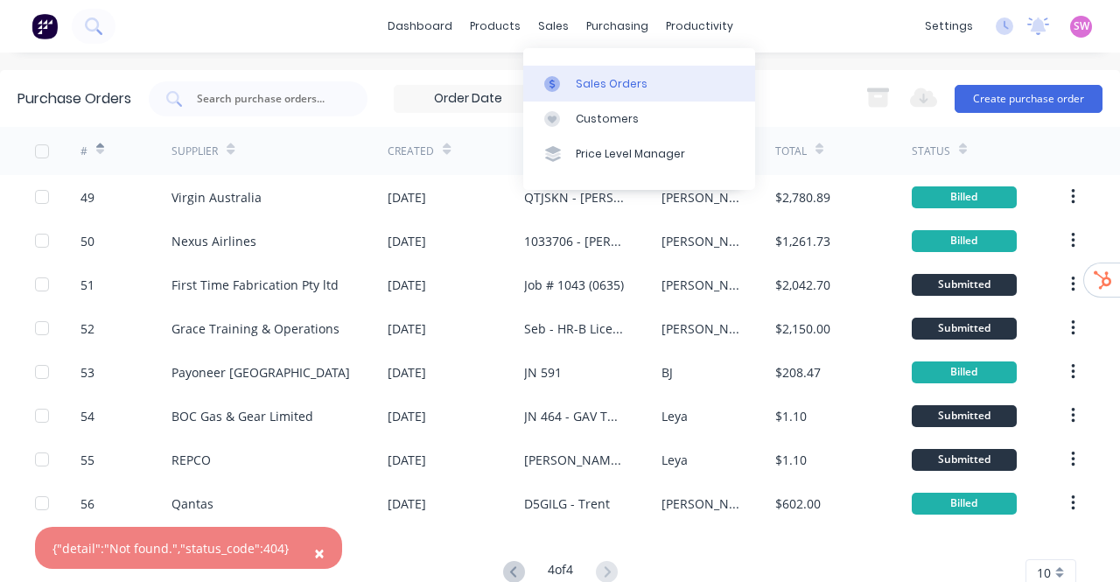
click at [557, 66] on link "Sales Orders" at bounding box center [639, 83] width 232 height 35
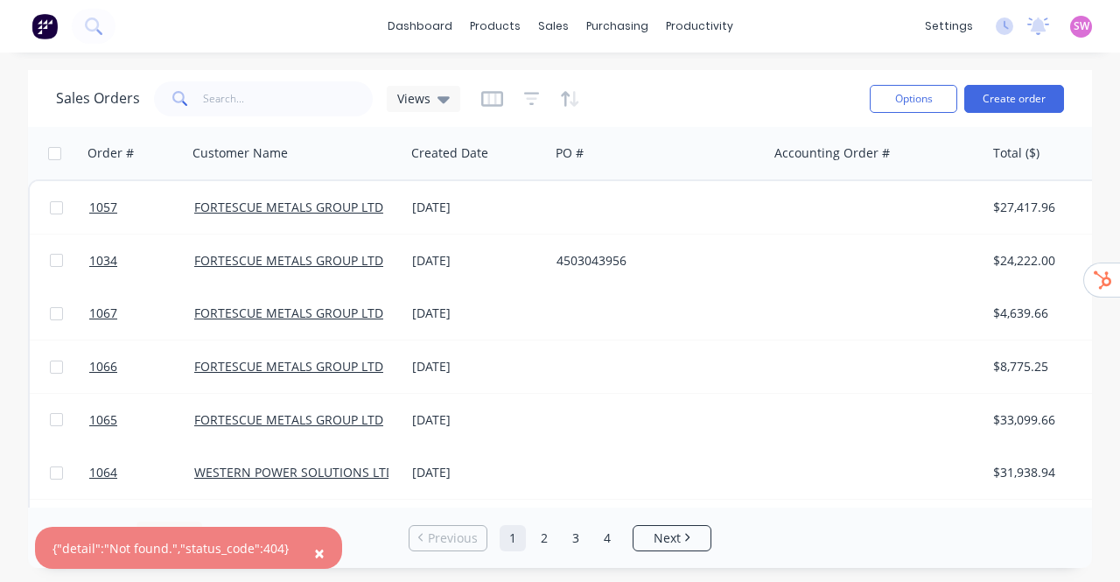
click at [668, 84] on div "Sales Orders Views" at bounding box center [456, 98] width 800 height 43
click at [154, 157] on icon "button" at bounding box center [161, 153] width 16 height 14
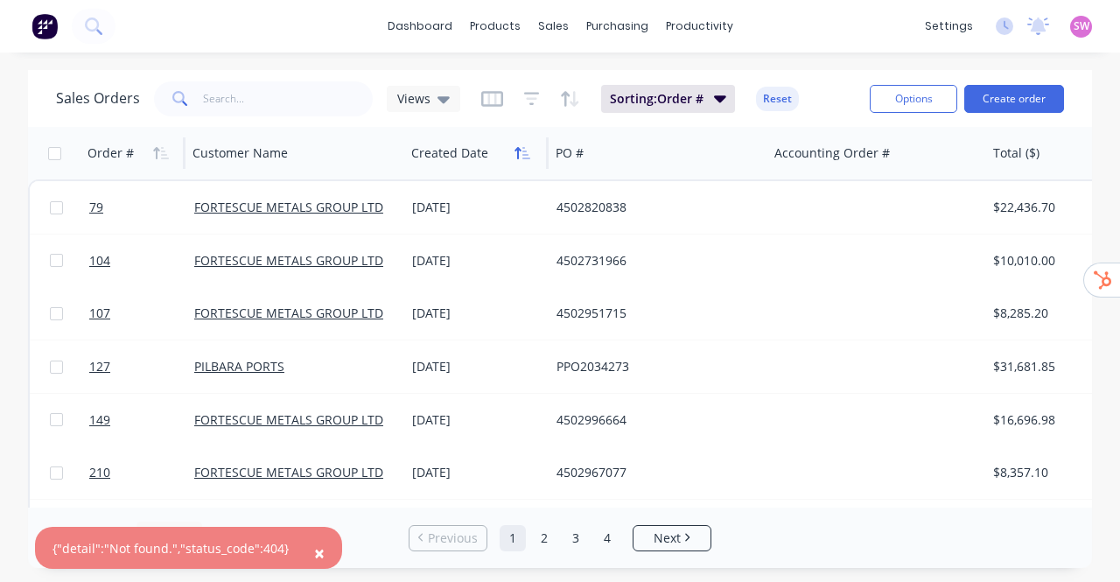
click at [518, 158] on icon "button" at bounding box center [523, 153] width 16 height 14
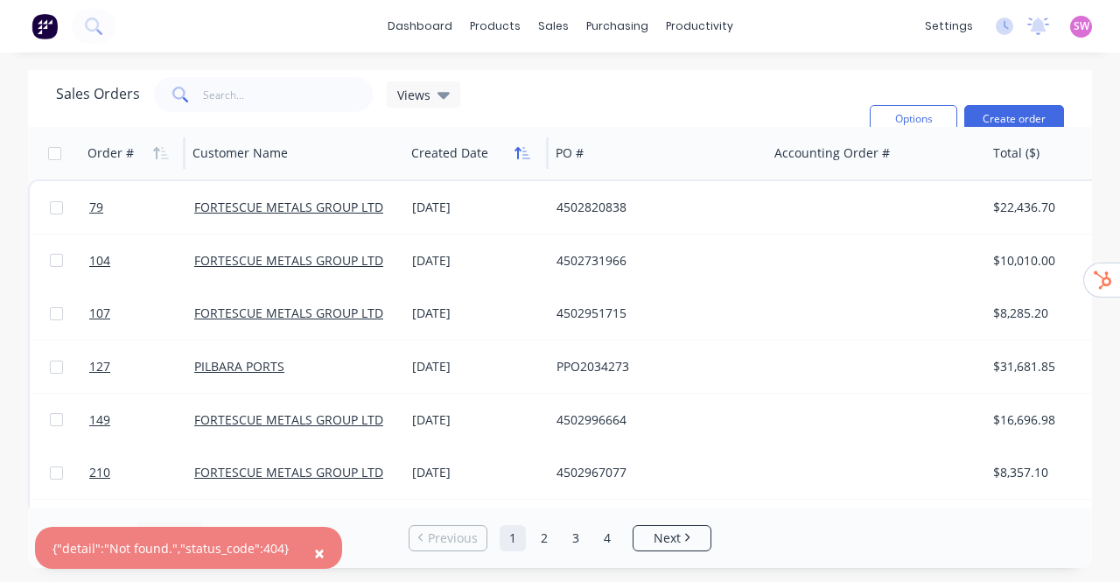
click at [523, 156] on icon "button" at bounding box center [523, 153] width 16 height 14
click at [522, 155] on icon "button" at bounding box center [523, 153] width 16 height 14
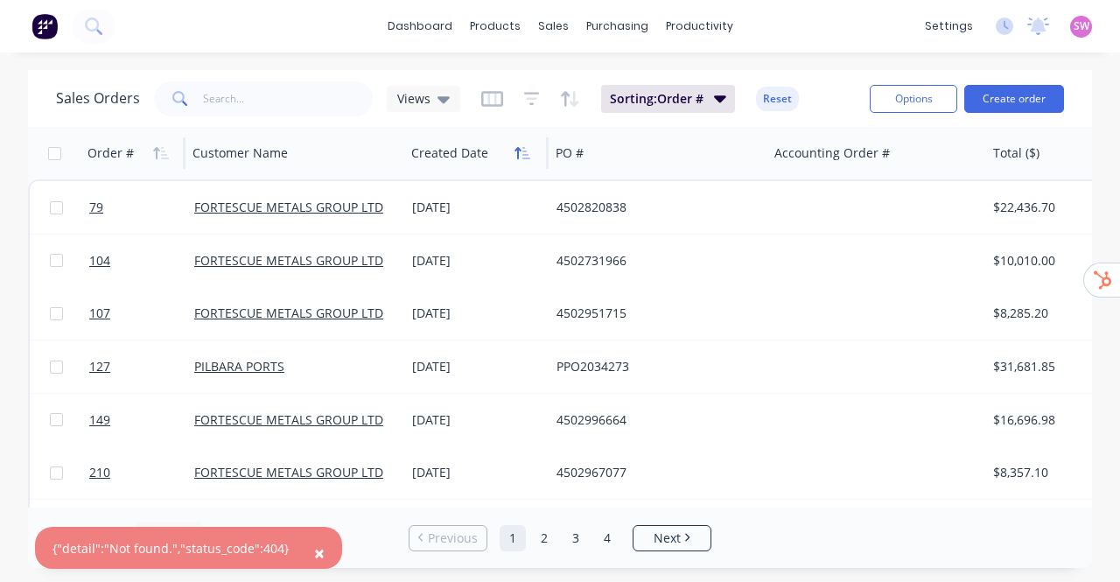
click at [518, 156] on icon "button" at bounding box center [518, 153] width 6 height 12
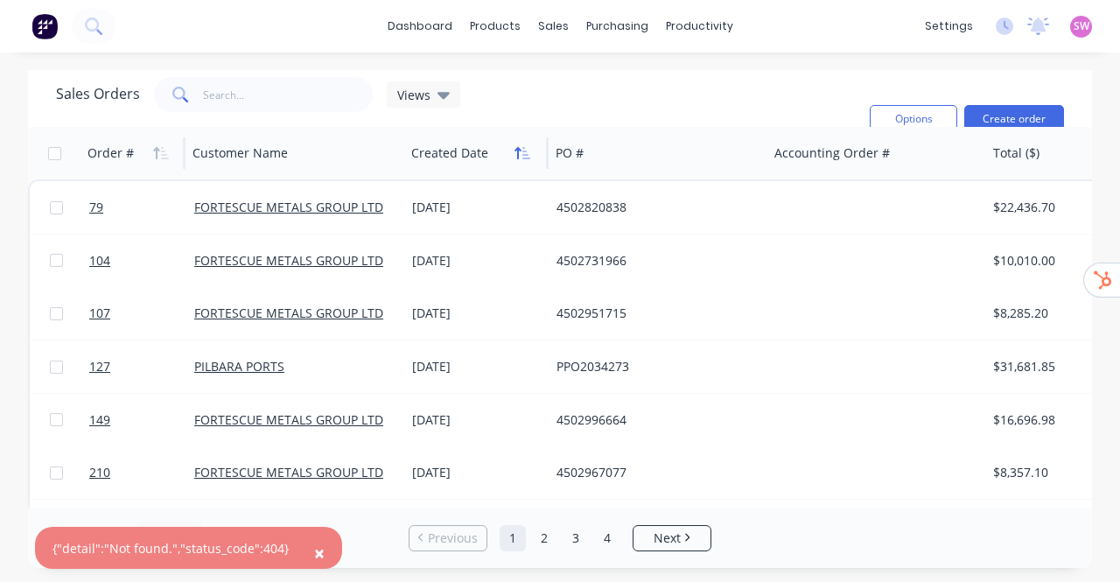
click at [526, 156] on icon "button" at bounding box center [523, 153] width 16 height 14
click at [529, 156] on icon "button" at bounding box center [523, 153] width 16 height 14
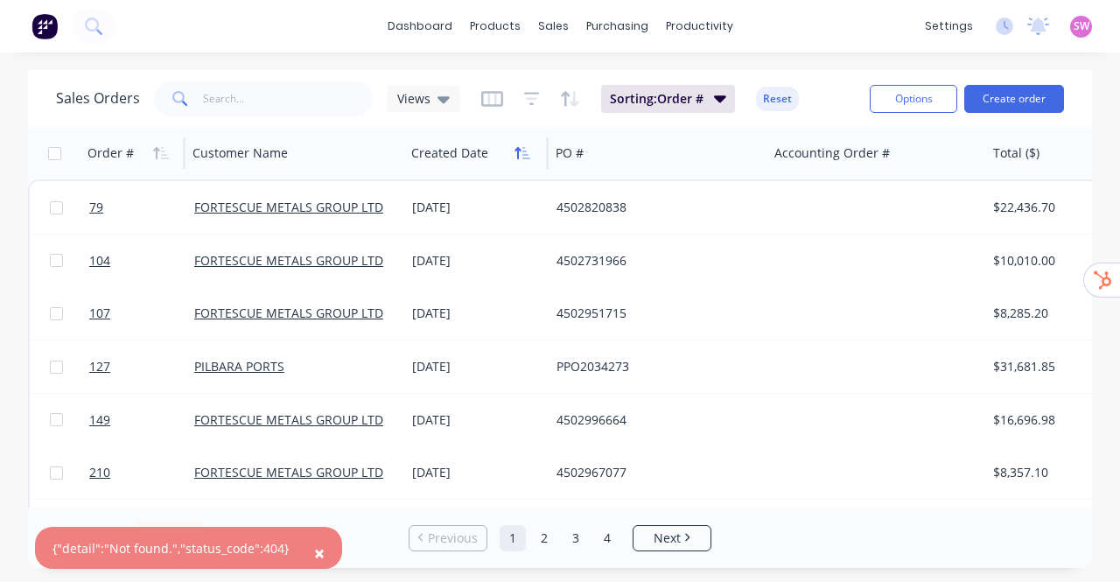
click at [521, 154] on icon "button" at bounding box center [523, 153] width 16 height 14
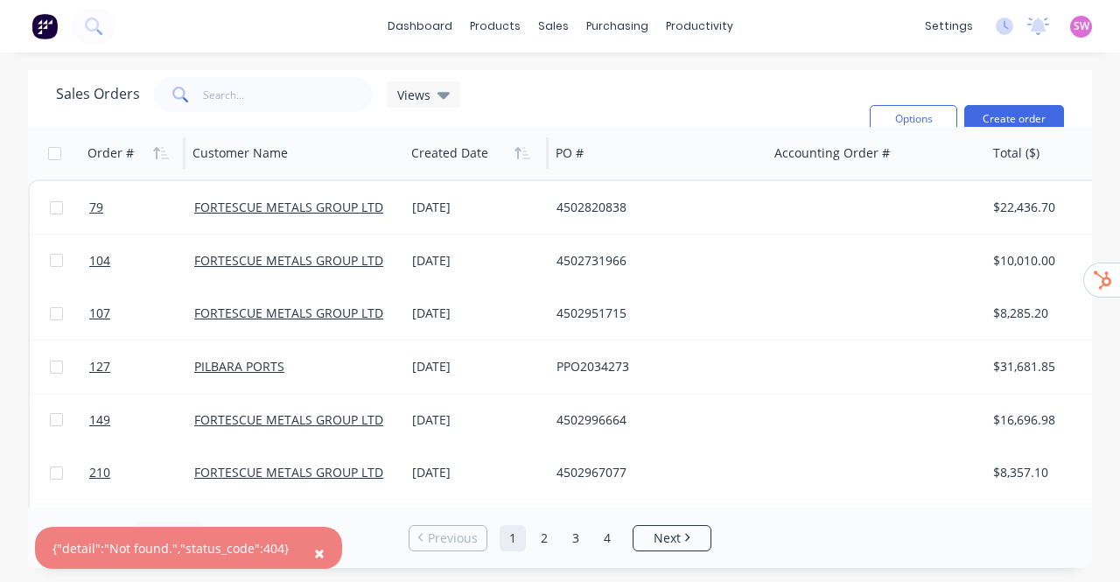
click at [314, 551] on span "×" at bounding box center [319, 553] width 11 height 25
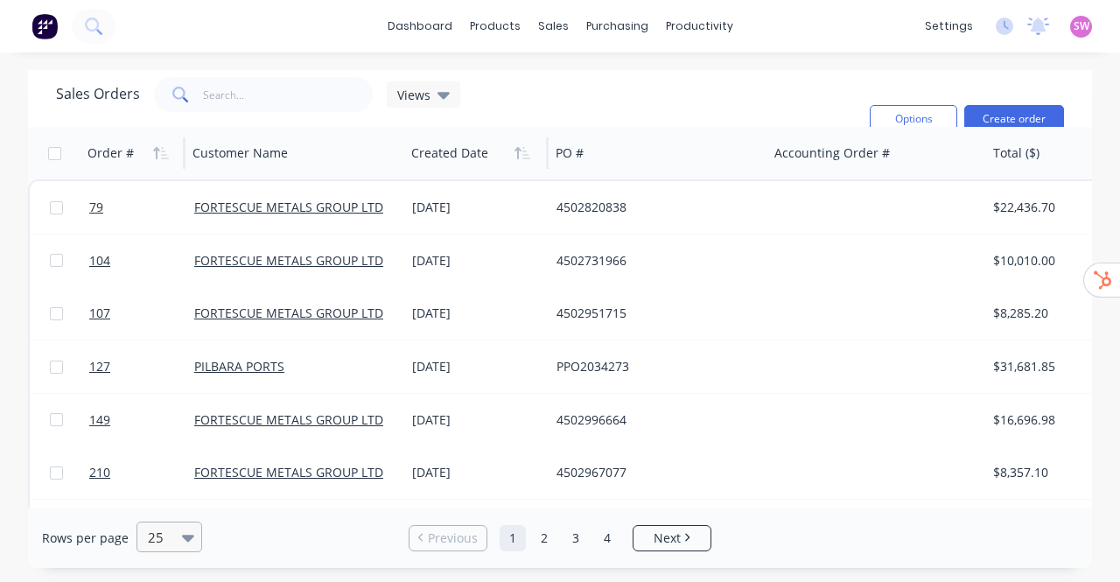
click at [183, 537] on icon at bounding box center [188, 538] width 12 height 7
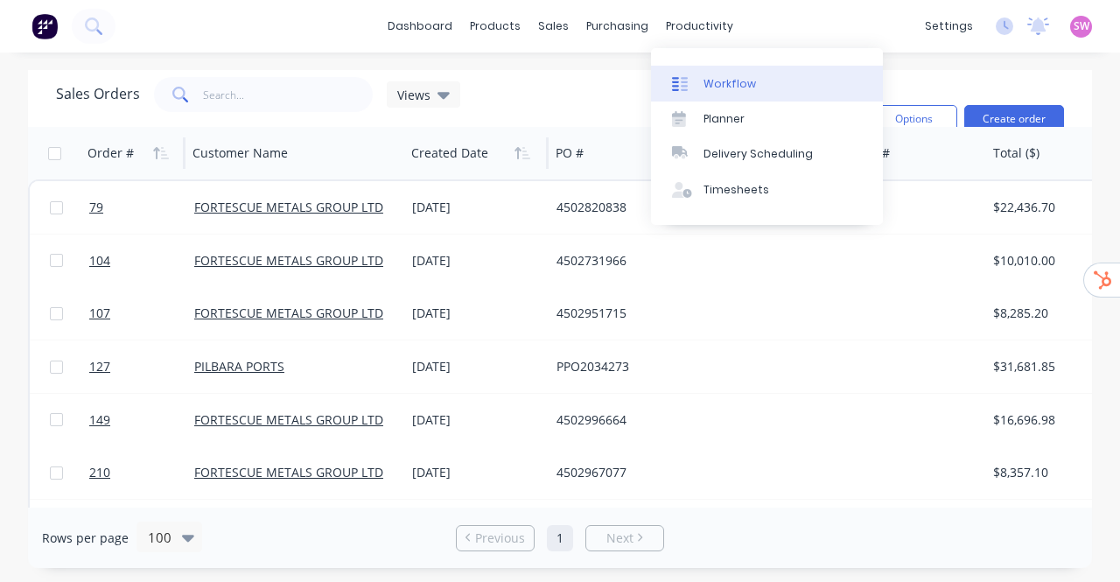
click at [733, 99] on link "Workflow" at bounding box center [767, 83] width 232 height 35
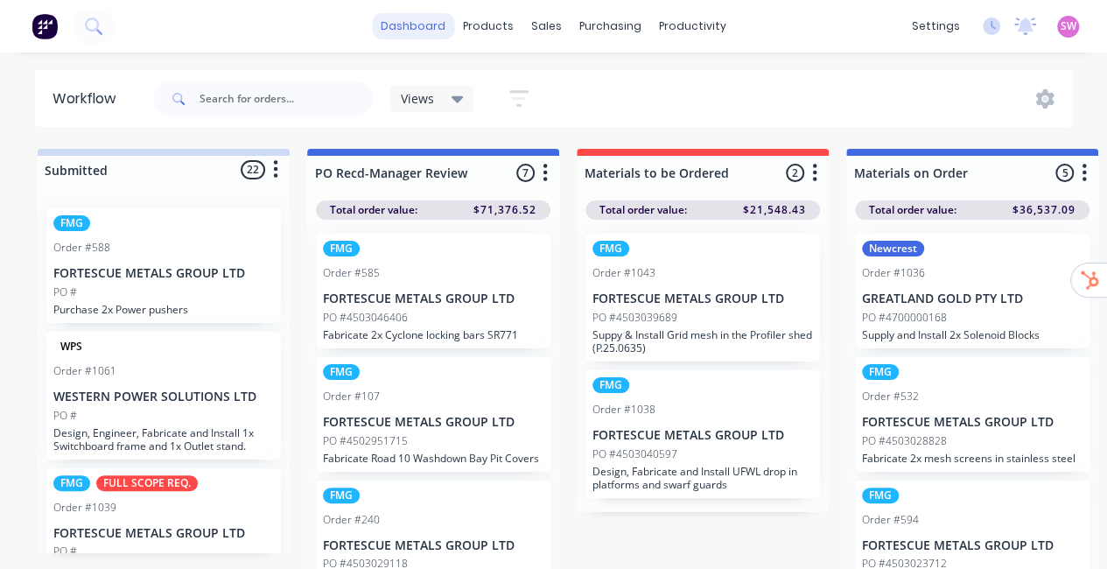
click at [409, 18] on link "dashboard" at bounding box center [413, 26] width 82 height 26
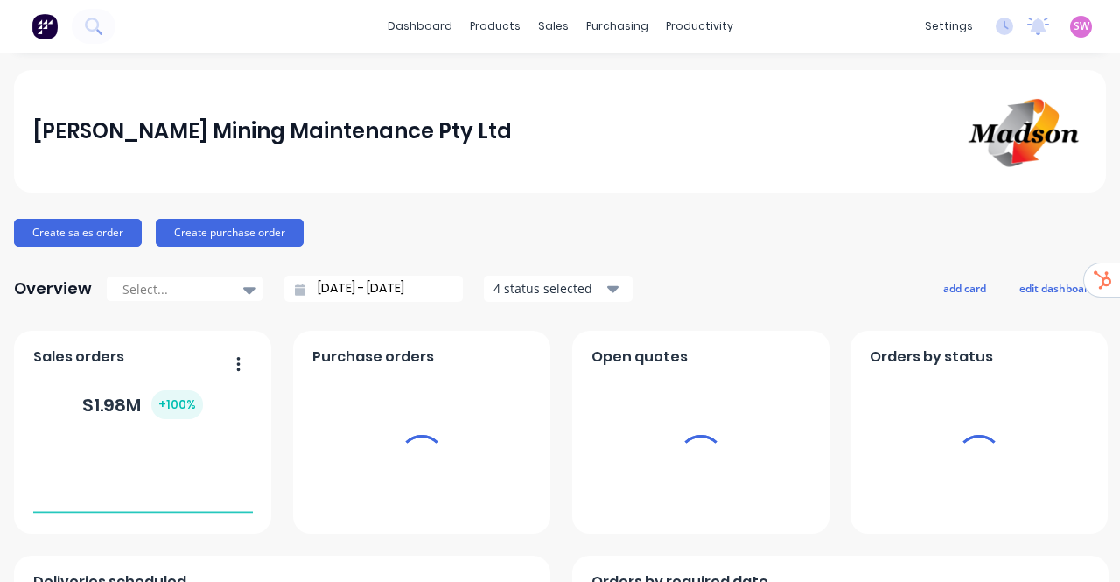
click at [1074, 18] on span "SW" at bounding box center [1082, 26] width 16 height 16
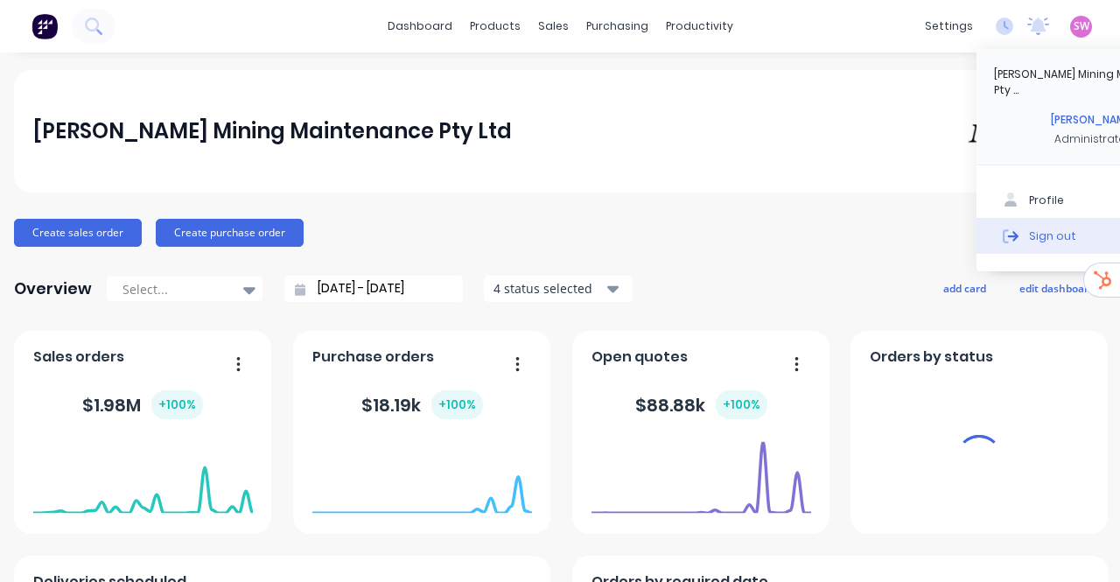
click at [1040, 228] on div "Sign out" at bounding box center [1052, 236] width 47 height 16
